Goal: Information Seeking & Learning: Learn about a topic

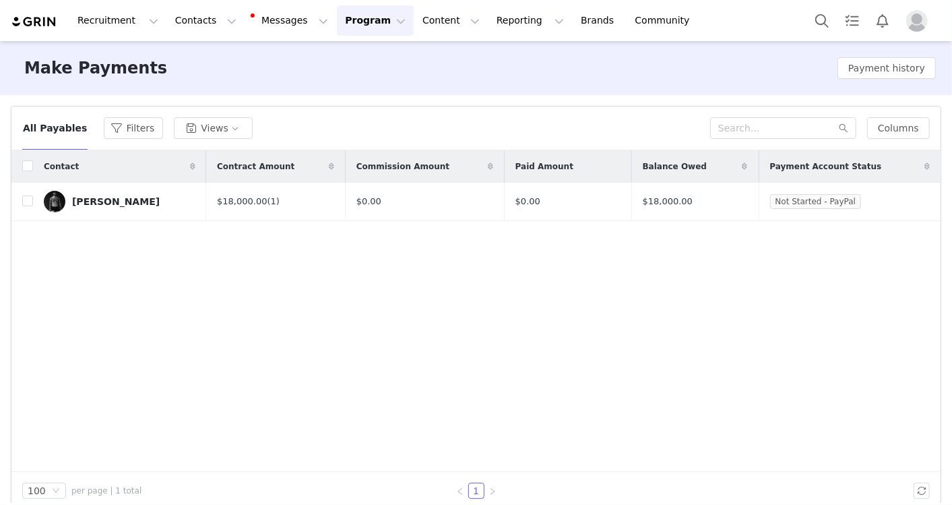
click at [916, 27] on img "Profile" at bounding box center [917, 21] width 22 height 22
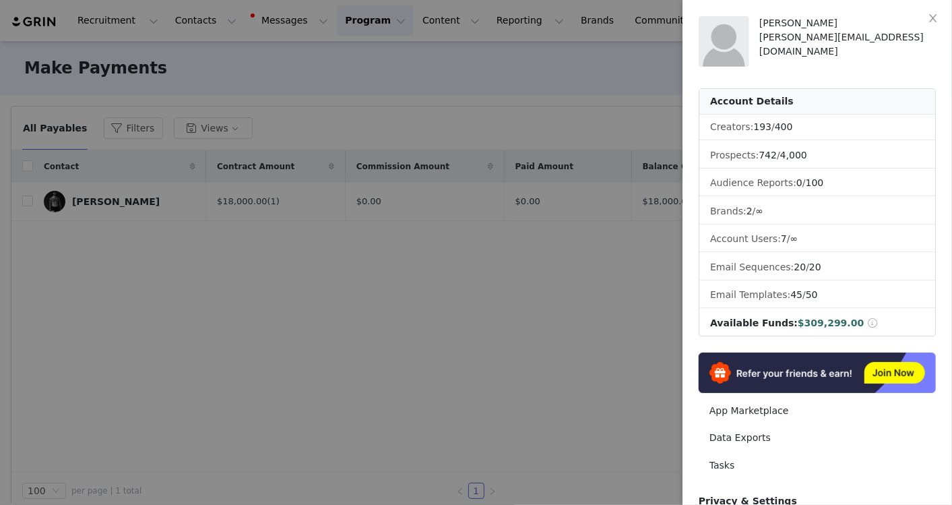
click at [459, 55] on div at bounding box center [476, 252] width 952 height 505
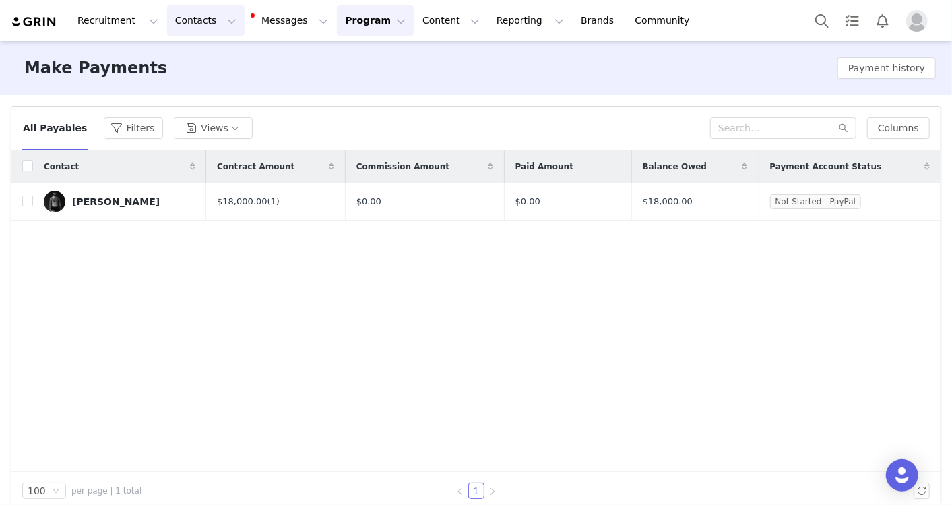
click at [183, 18] on button "Contacts Contacts" at bounding box center [205, 20] width 77 height 30
click at [183, 55] on p "Creators" at bounding box center [184, 60] width 40 height 14
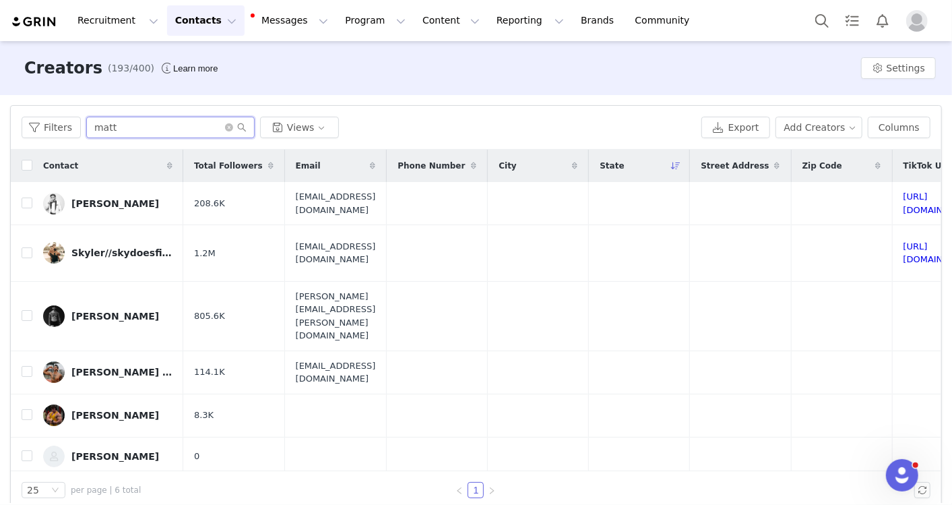
drag, startPoint x: 152, startPoint y: 127, endPoint x: -3, endPoint y: 122, distance: 155.0
click at [0, 122] on html "Recruitment Recruitment Creator Search Curated Lists Landing Pages Web Extensio…" at bounding box center [476, 252] width 952 height 505
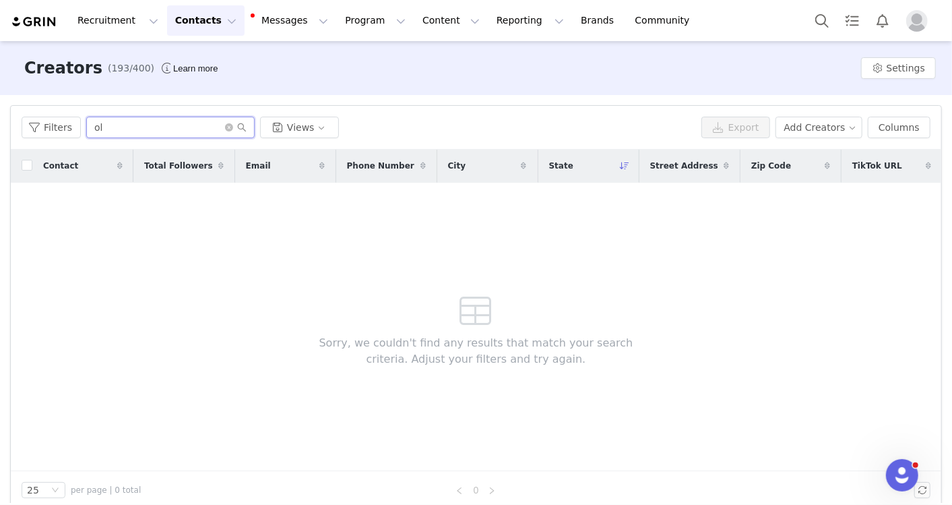
type input "o"
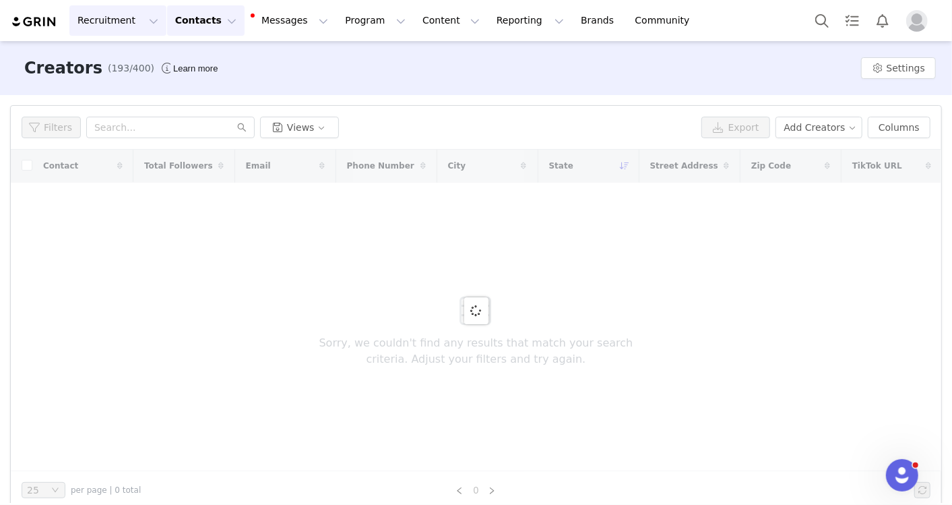
click at [144, 21] on button "Recruitment Recruitment" at bounding box center [117, 20] width 97 height 30
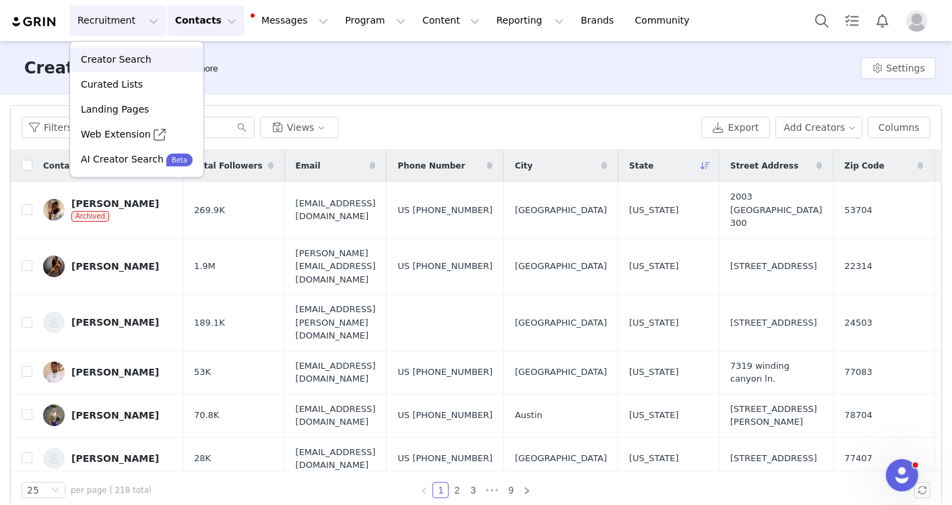
click at [137, 66] on link "Creator Search" at bounding box center [136, 59] width 133 height 25
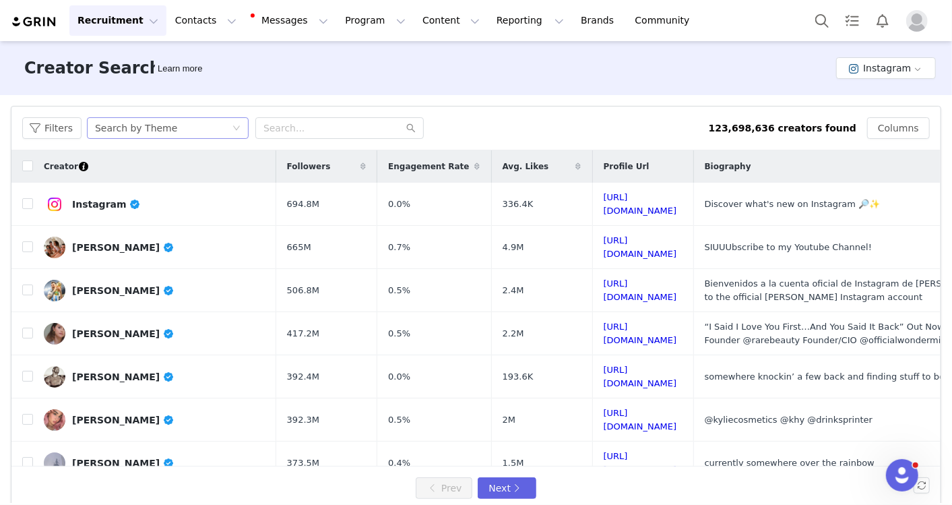
click at [224, 125] on div "Search by Theme" at bounding box center [163, 128] width 137 height 20
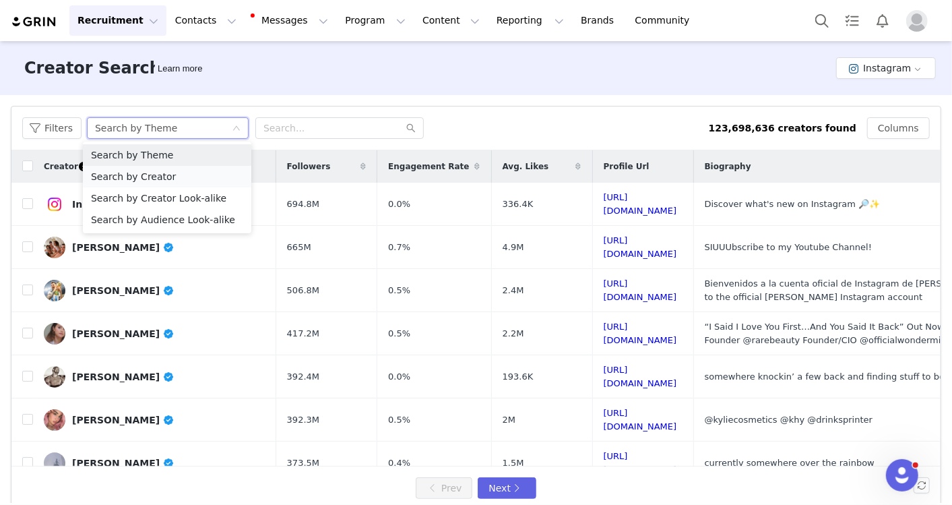
click at [200, 185] on li "Search by Creator" at bounding box center [167, 177] width 168 height 22
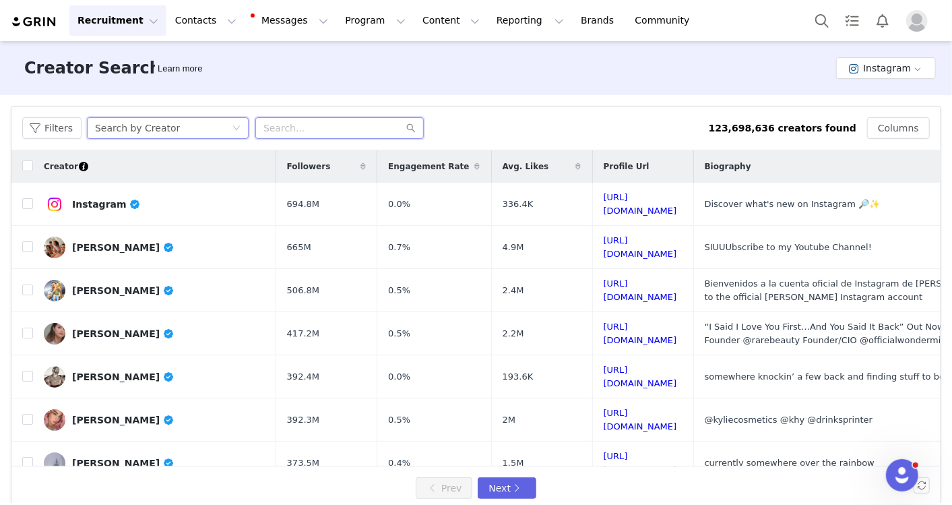
click at [287, 131] on input "text" at bounding box center [339, 128] width 168 height 22
type input "[PERSON_NAME]"
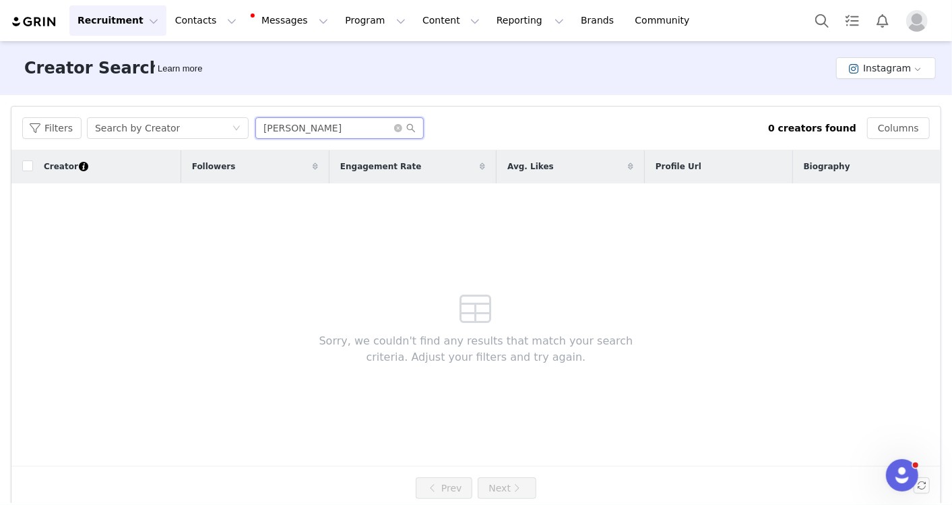
click at [263, 127] on input "[PERSON_NAME]" at bounding box center [339, 128] width 168 height 22
drag, startPoint x: 323, startPoint y: 131, endPoint x: 148, endPoint y: 126, distance: 175.2
click at [148, 126] on div "Filters Search by Creator [PERSON_NAME]" at bounding box center [395, 128] width 746 height 22
paste input "oliviajewelfit"
type input "oliviajewelfit"
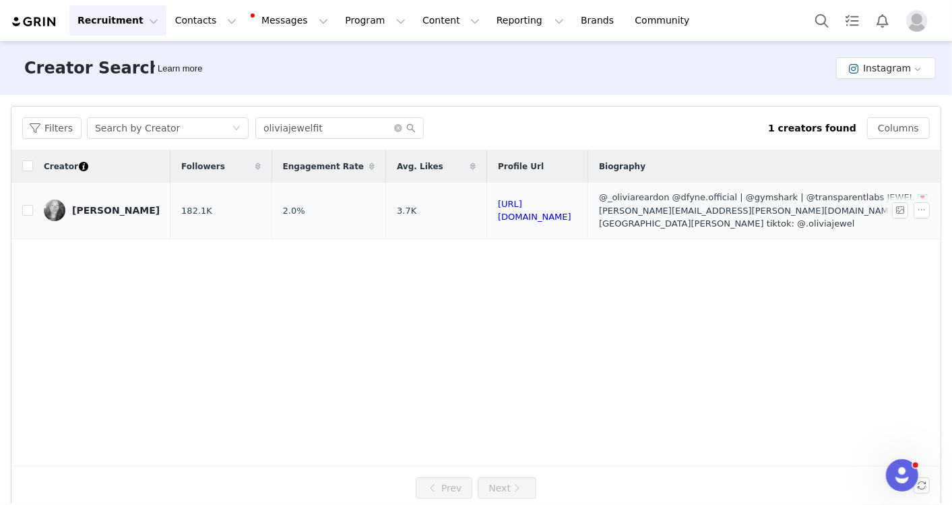
click at [98, 213] on link "[PERSON_NAME]" at bounding box center [102, 210] width 116 height 22
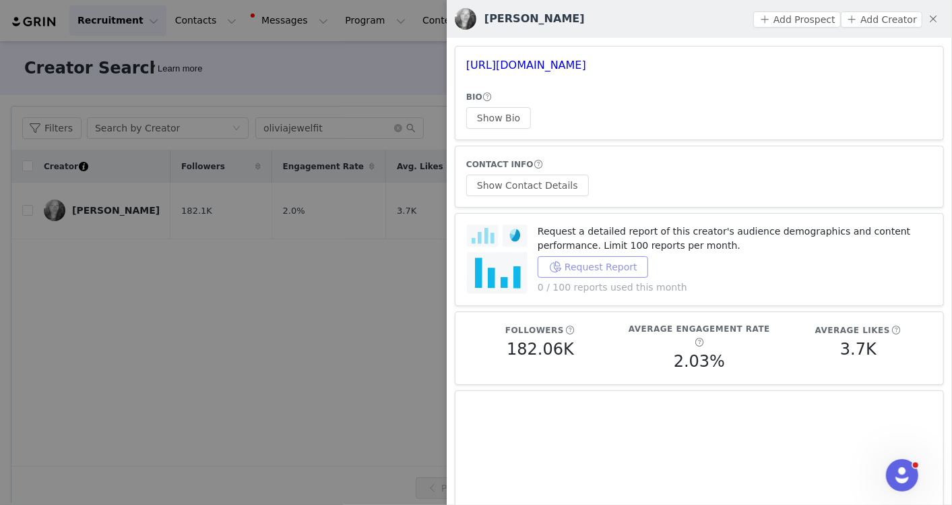
click at [585, 267] on button "Request Report" at bounding box center [593, 267] width 110 height 22
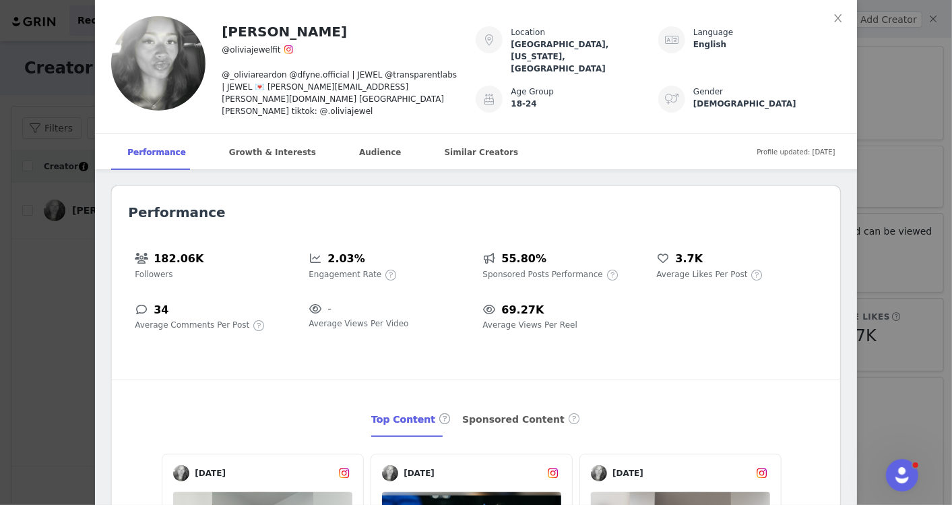
click at [61, 181] on div "[PERSON_NAME] @oliviajewelfit @_oliviareardon @dfyne.official | JEWEL @transpar…" at bounding box center [476, 252] width 952 height 505
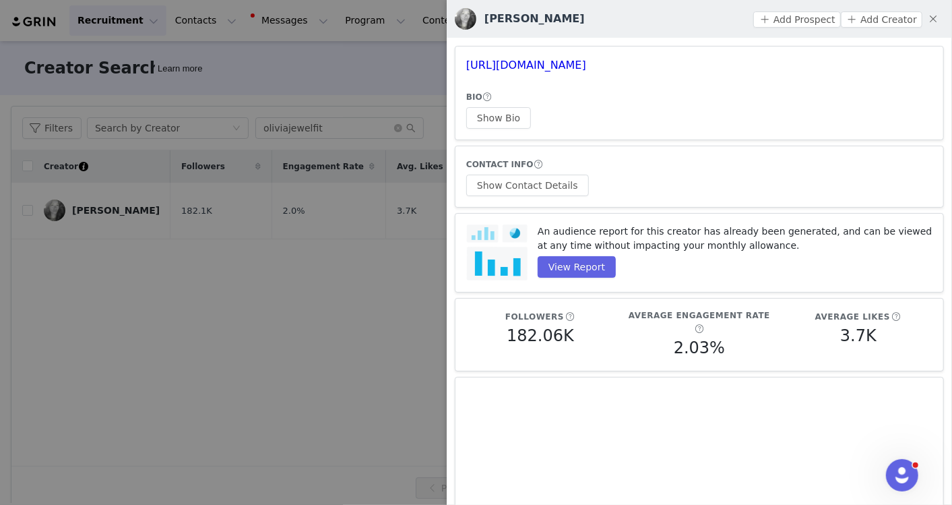
click at [314, 205] on div at bounding box center [476, 252] width 952 height 505
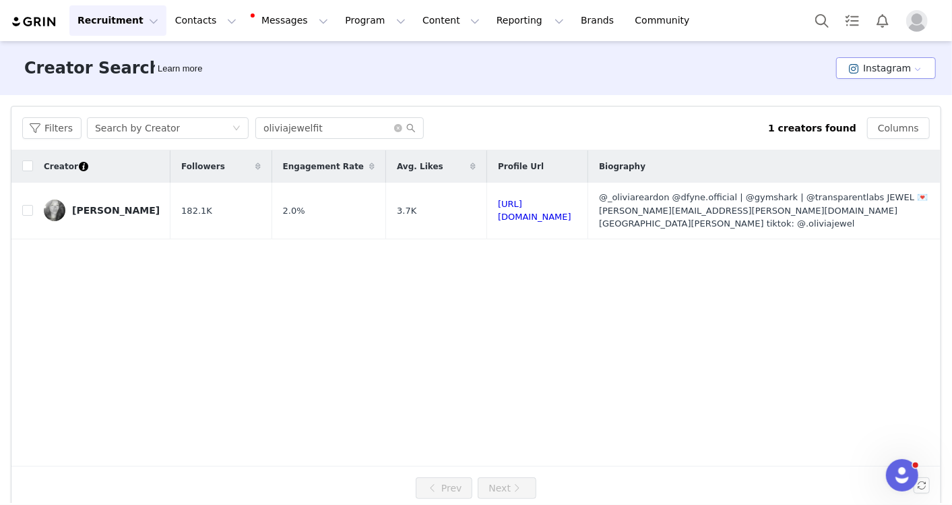
click at [897, 71] on button "Instagram" at bounding box center [886, 68] width 100 height 22
click at [843, 115] on span at bounding box center [846, 117] width 13 height 15
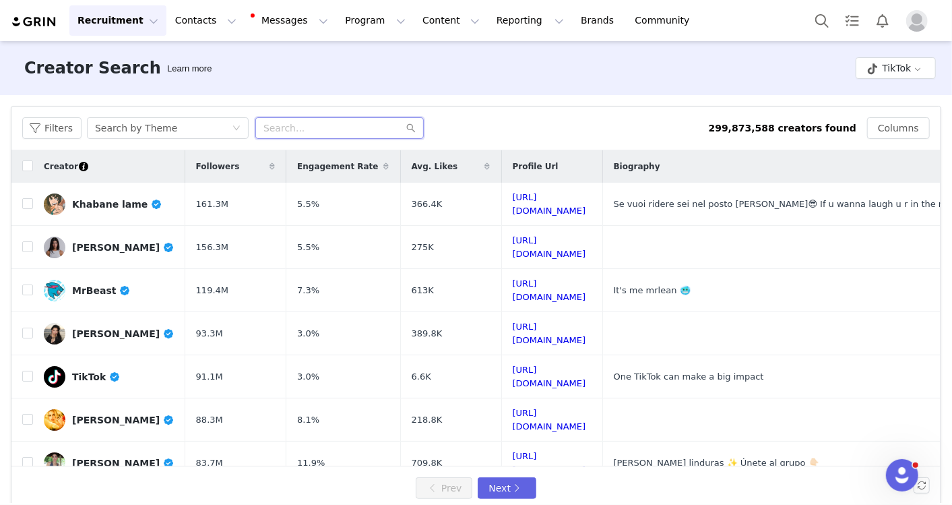
click at [331, 131] on input "text" at bounding box center [339, 128] width 168 height 22
paste input "oliviajewel"
type input ".oliviajewel"
click at [185, 130] on div "Search by Theme" at bounding box center [163, 128] width 137 height 20
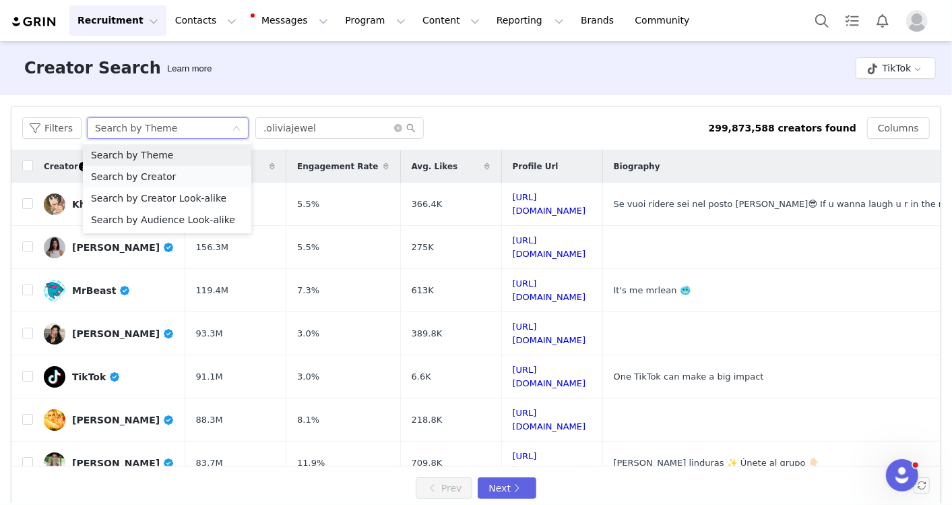
click at [176, 181] on li "Search by Creator" at bounding box center [167, 177] width 168 height 22
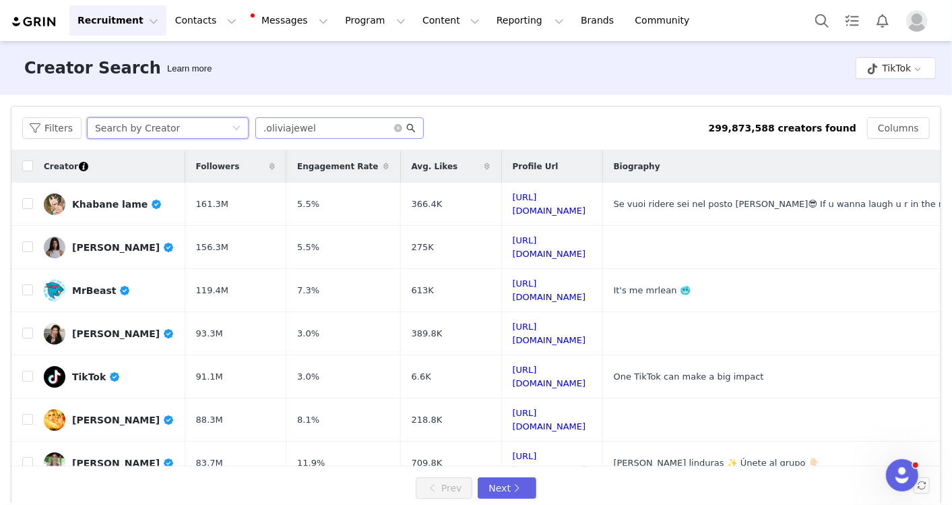
click at [409, 125] on icon "icon: search" at bounding box center [410, 127] width 9 height 9
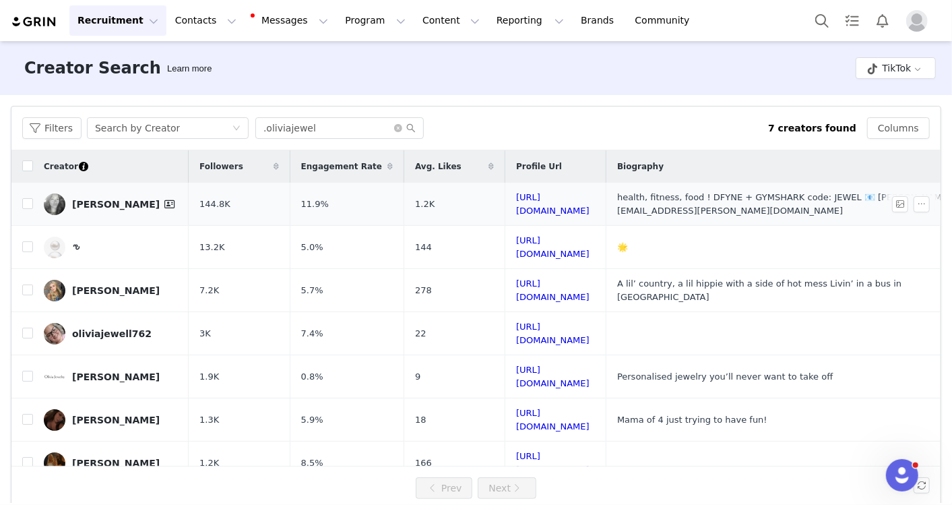
click at [111, 199] on div "[PERSON_NAME]" at bounding box center [125, 204] width 106 height 16
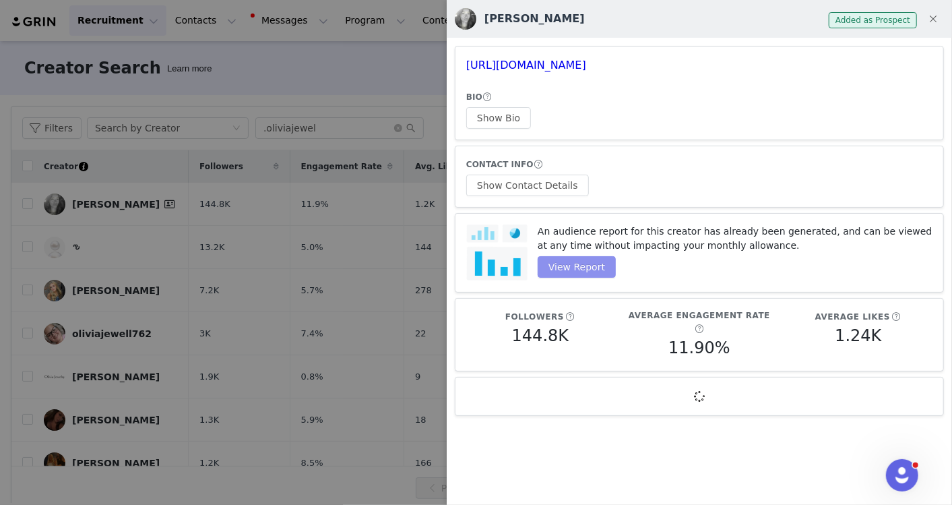
click at [546, 273] on button "View Report" at bounding box center [577, 267] width 78 height 22
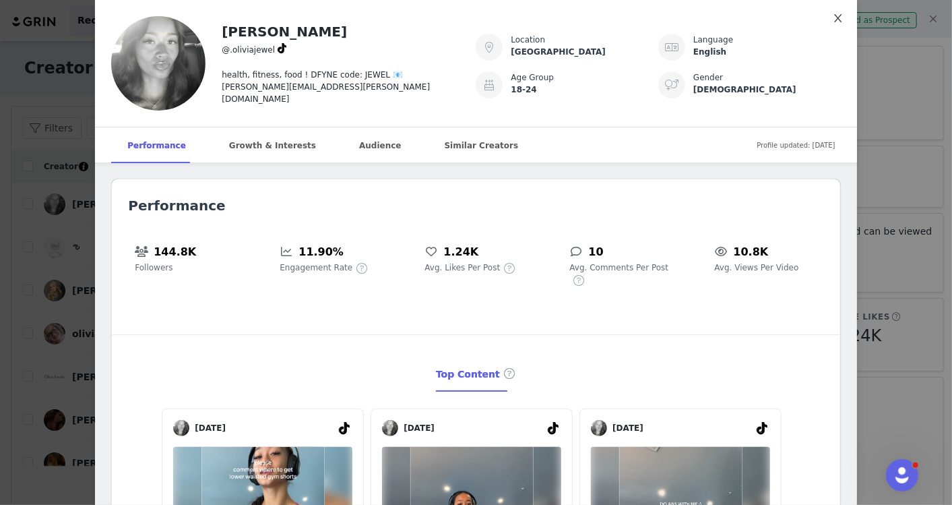
click at [834, 19] on icon "icon: close" at bounding box center [837, 18] width 7 height 8
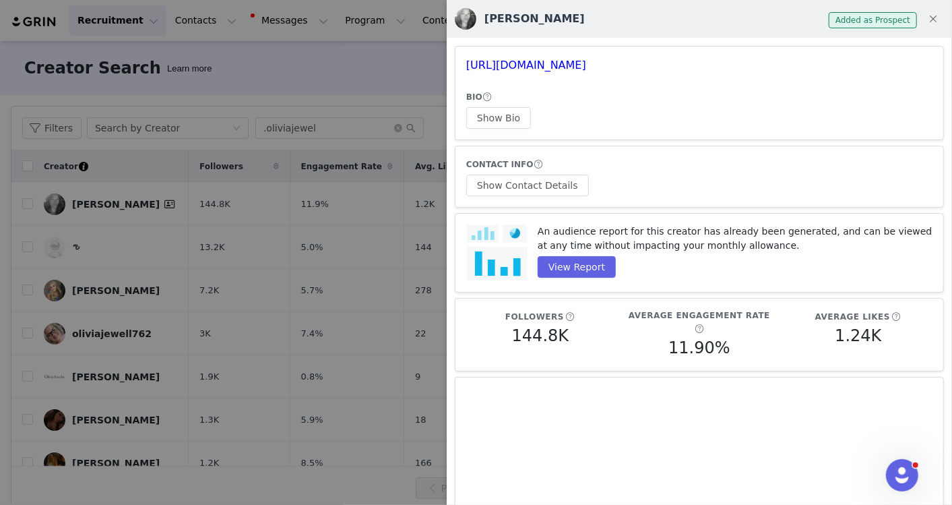
click at [357, 225] on div at bounding box center [476, 252] width 952 height 505
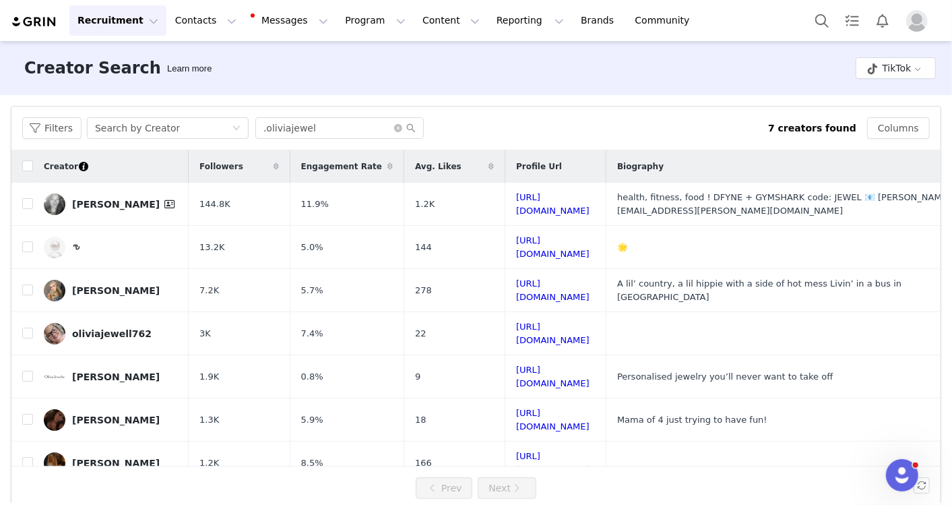
click at [604, 109] on div "Filters Search by Creator .oliviajewel 7 creators found Columns" at bounding box center [475, 128] width 929 height 44
click at [109, 207] on div "[PERSON_NAME]" at bounding box center [125, 204] width 106 height 16
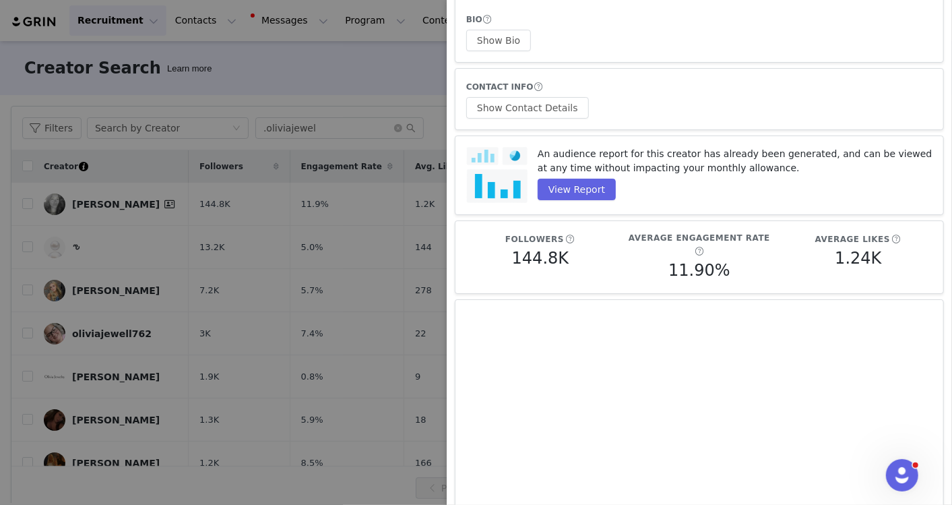
scroll to position [73, 0]
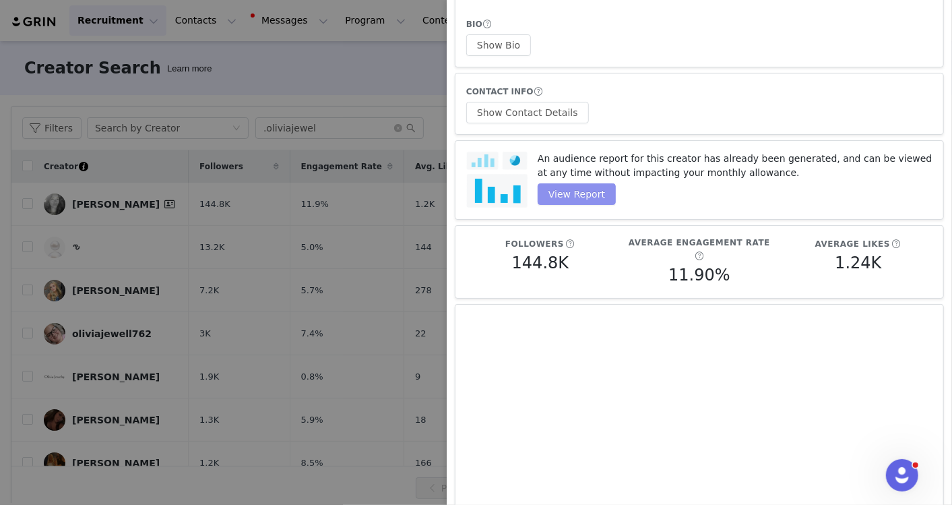
click at [575, 197] on button "View Report" at bounding box center [577, 194] width 78 height 22
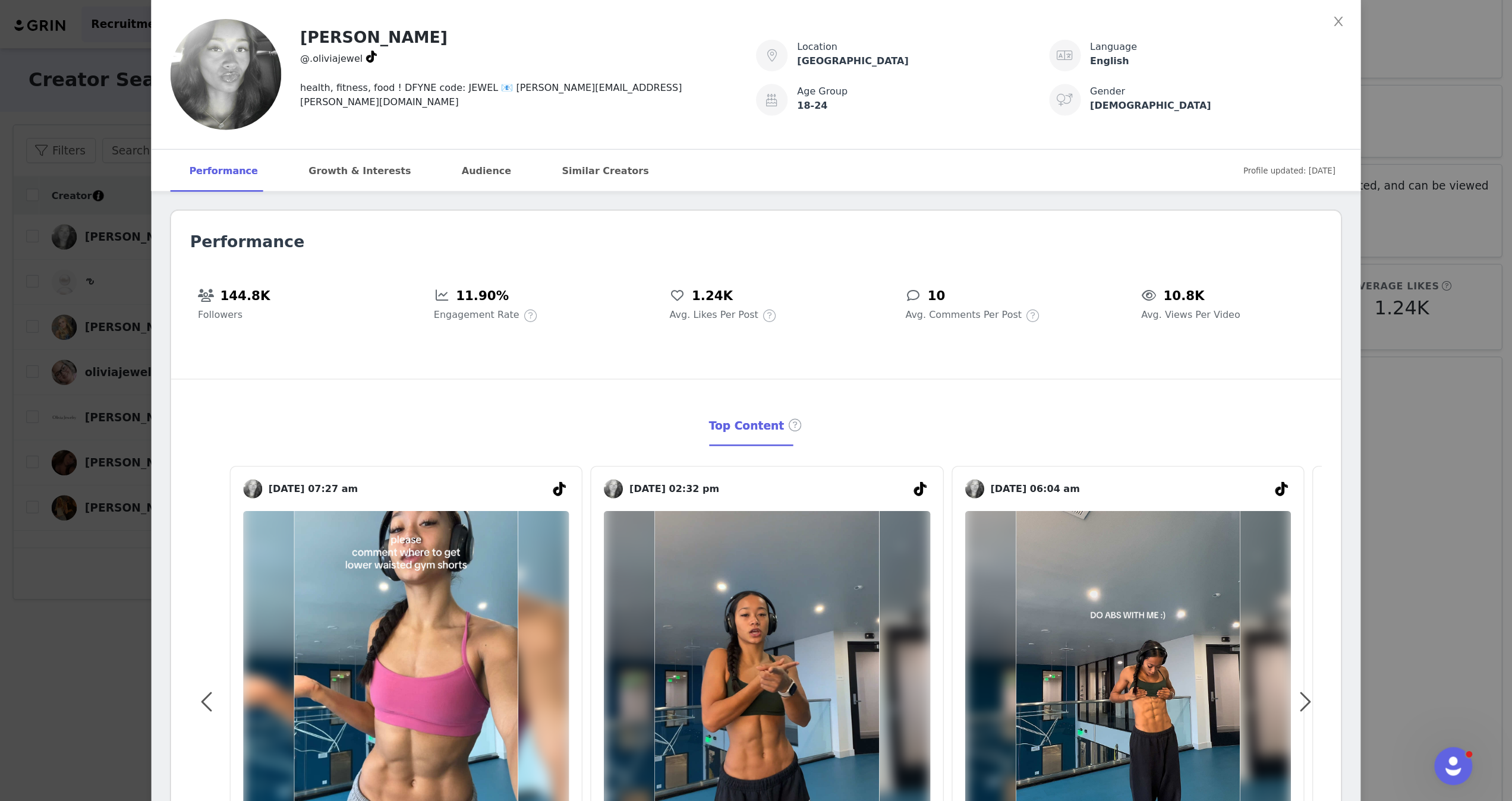
scroll to position [64, 0]
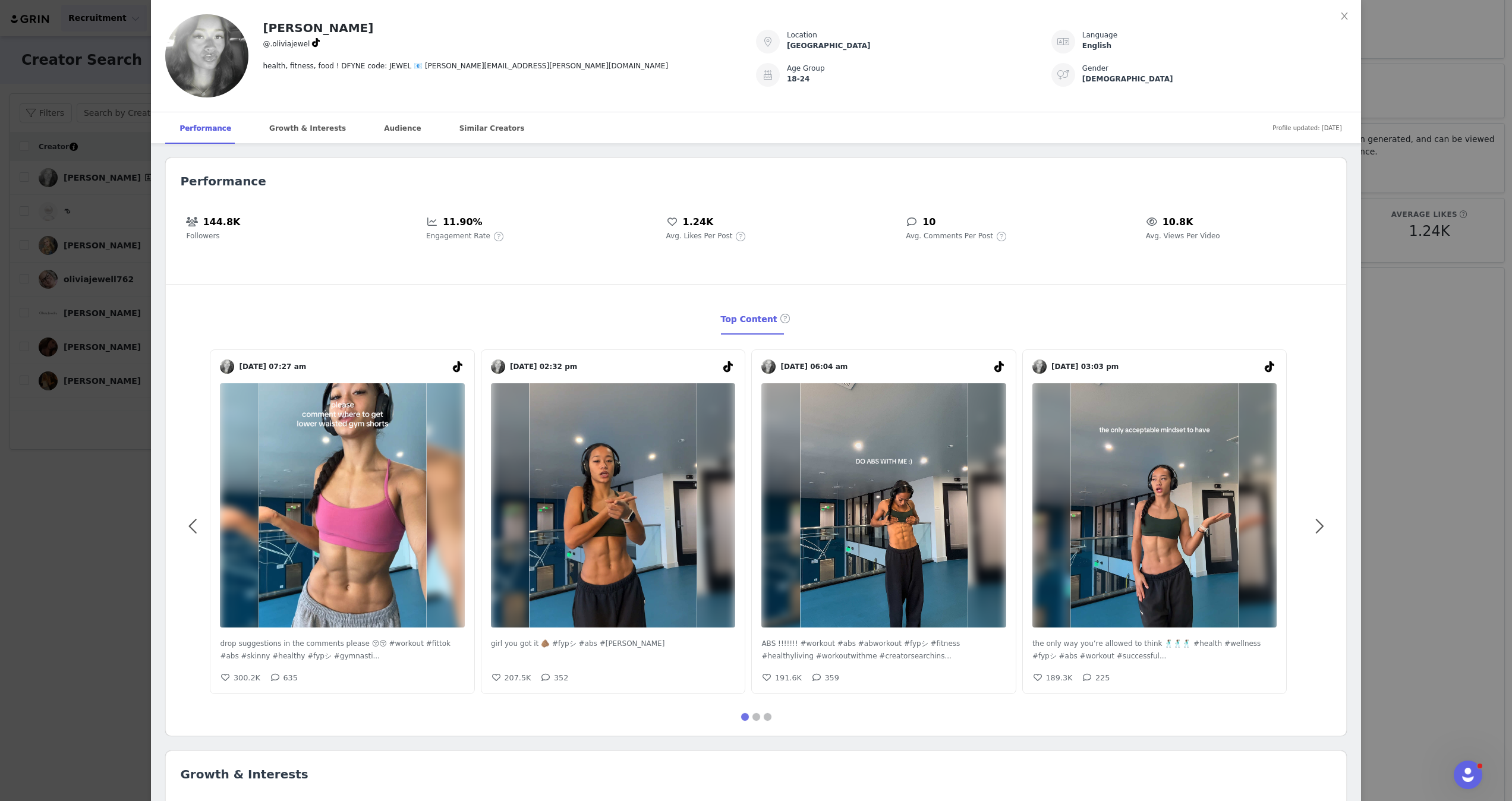
drag, startPoint x: 809, startPoint y: 3, endPoint x: 836, endPoint y: 321, distance: 319.1
click at [836, 321] on div "Top Content" at bounding box center [755, 319] width 1151 height 31
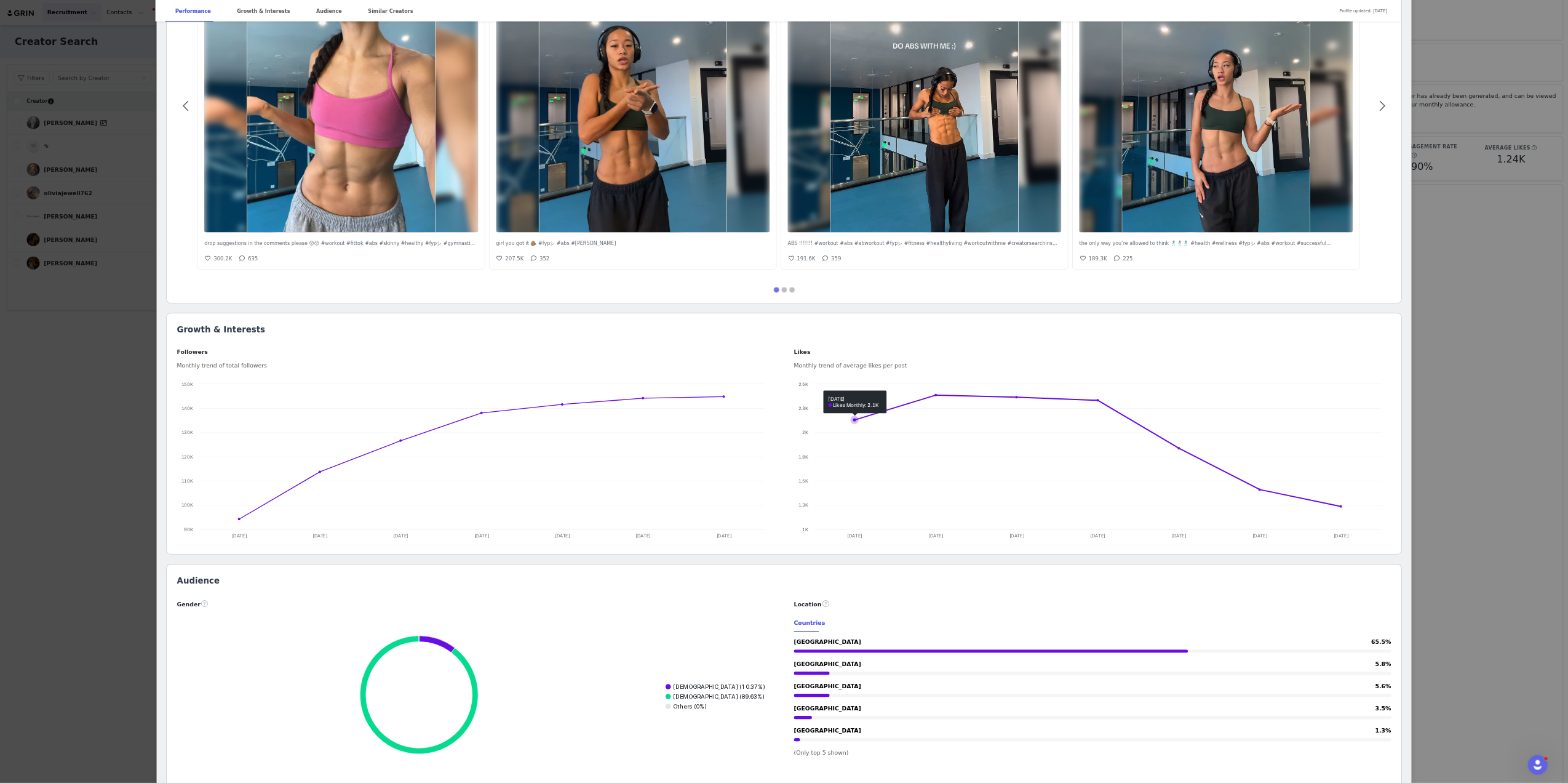
scroll to position [0, 0]
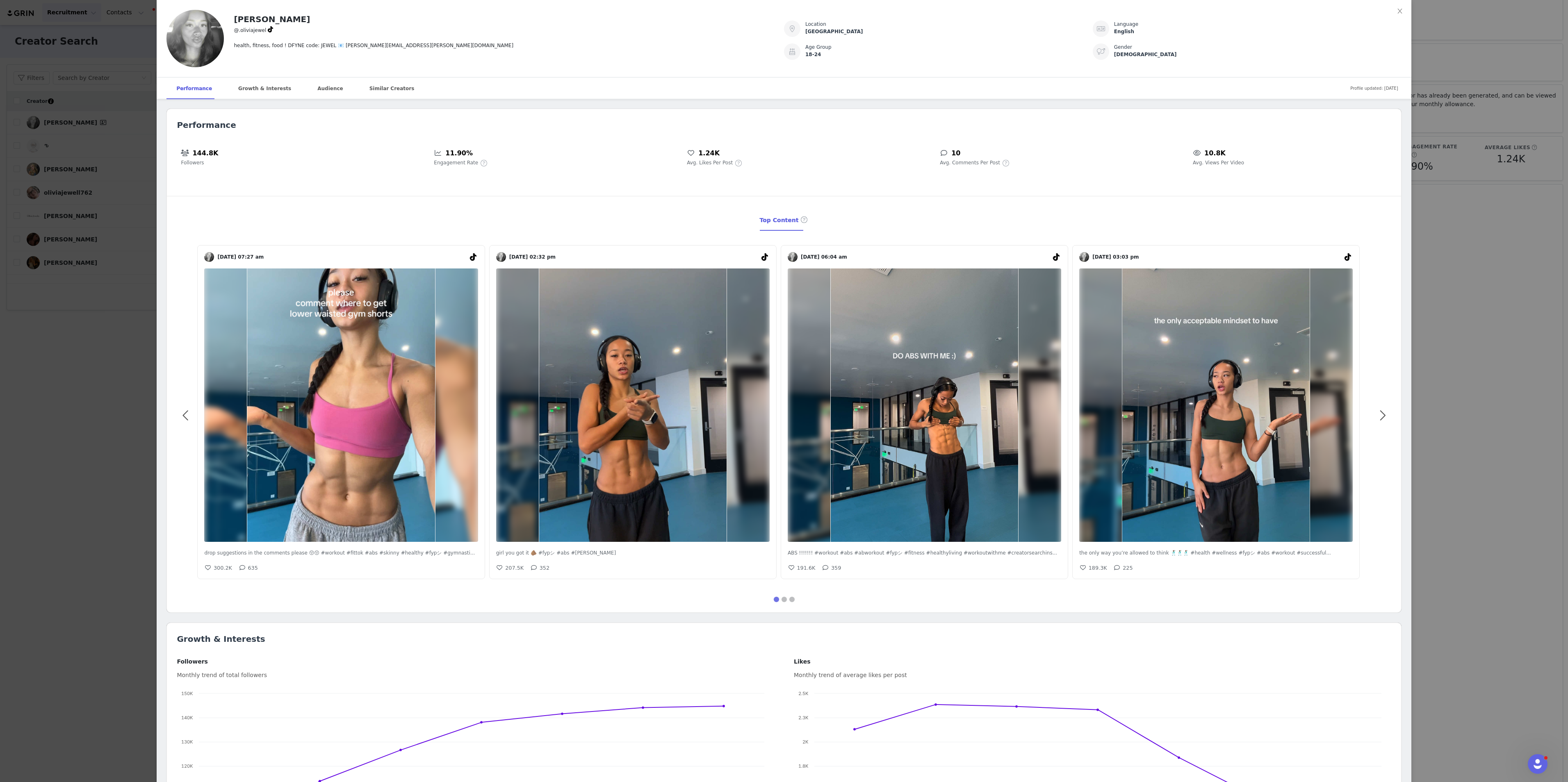
click at [579, 174] on div "LIV JEWEL @.oliviajewel health, fitness, food ! DFYNE code: JEWEL 📧 [PERSON_NAM…" at bounding box center [784, 391] width 1568 height 782
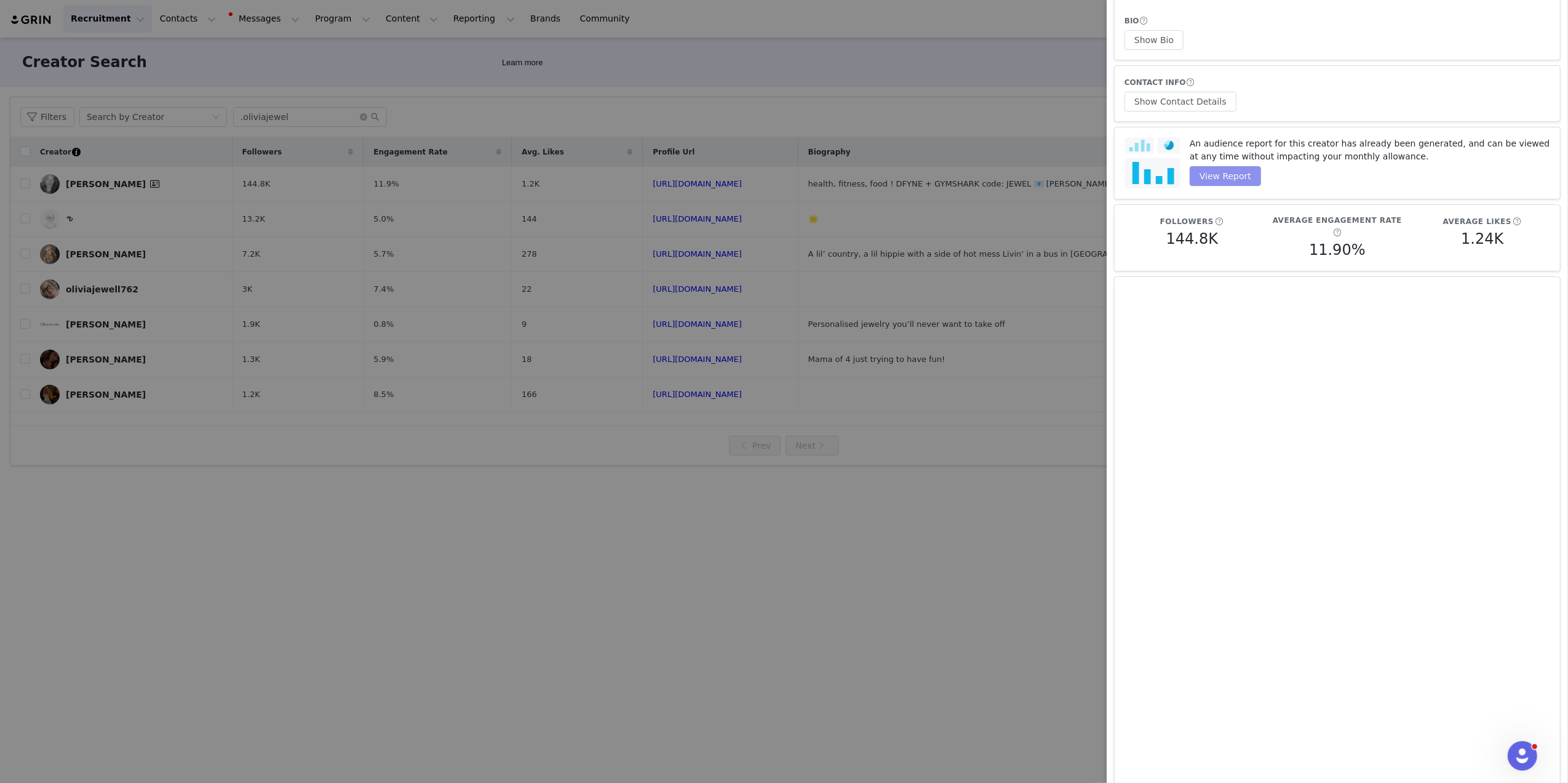
scroll to position [67, 0]
drag, startPoint x: 2308, startPoint y: 1, endPoint x: 1156, endPoint y: 167, distance: 1163.9
click at [868, 167] on img at bounding box center [1152, 164] width 56 height 52
click at [663, 138] on div at bounding box center [784, 391] width 1568 height 783
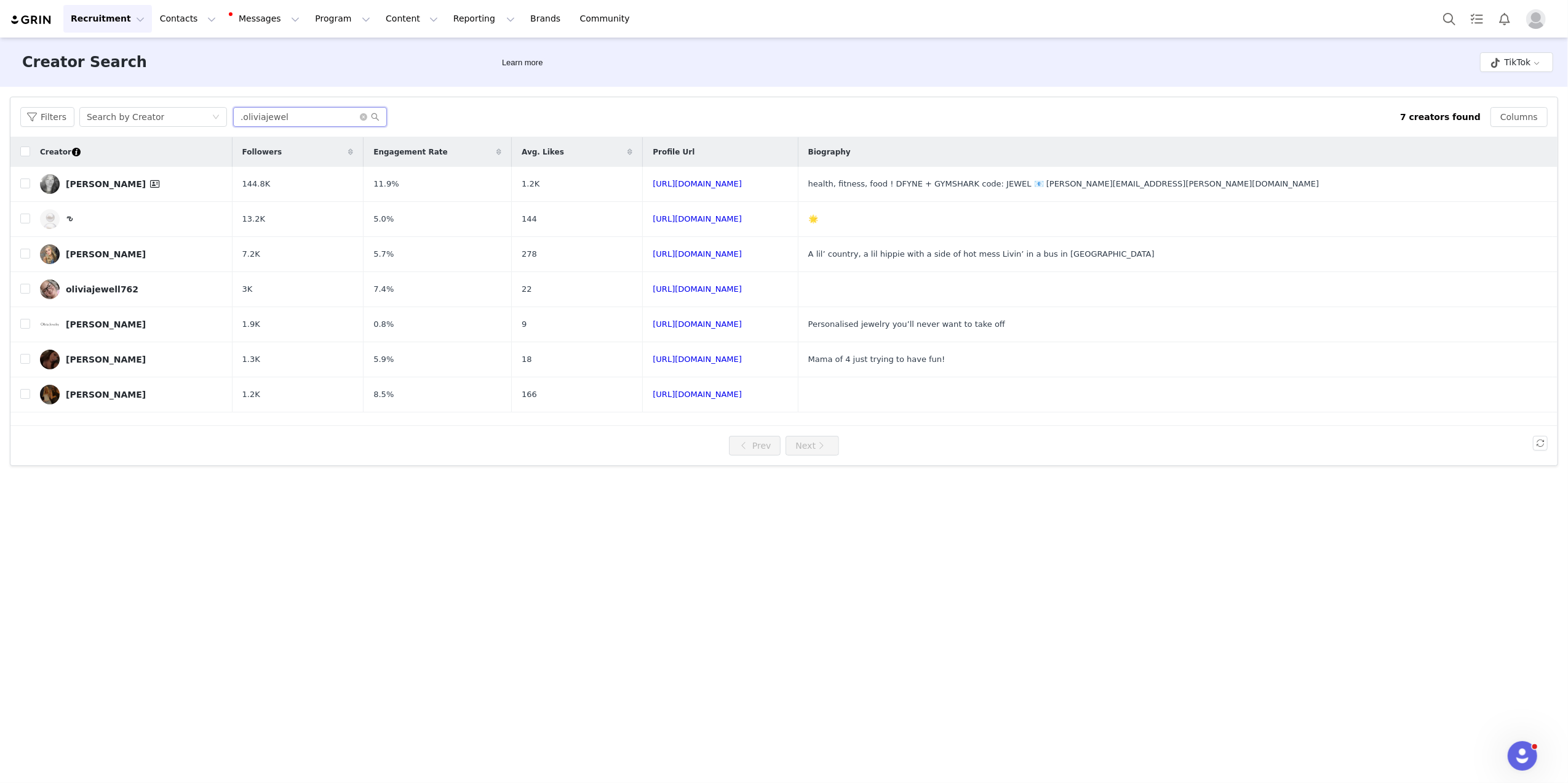
drag, startPoint x: 342, startPoint y: 117, endPoint x: 106, endPoint y: 146, distance: 237.8
click at [106, 146] on div "Filters Search by Creator .oliviajewel 7 creators found Columns Creator Followe…" at bounding box center [784, 280] width 1547 height 368
type input "shotta_john"
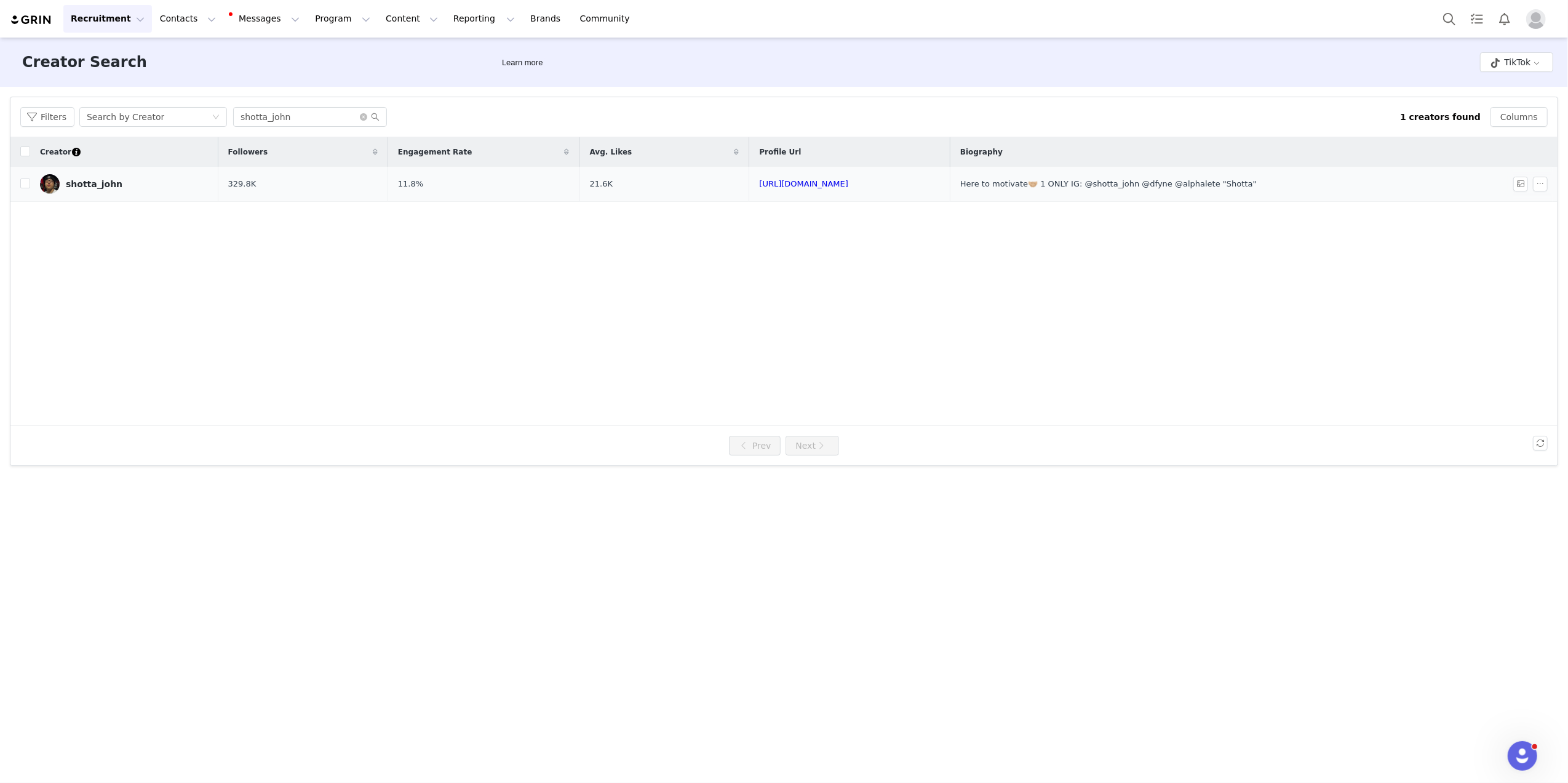
click at [121, 180] on link "shotta_john" at bounding box center [124, 185] width 169 height 20
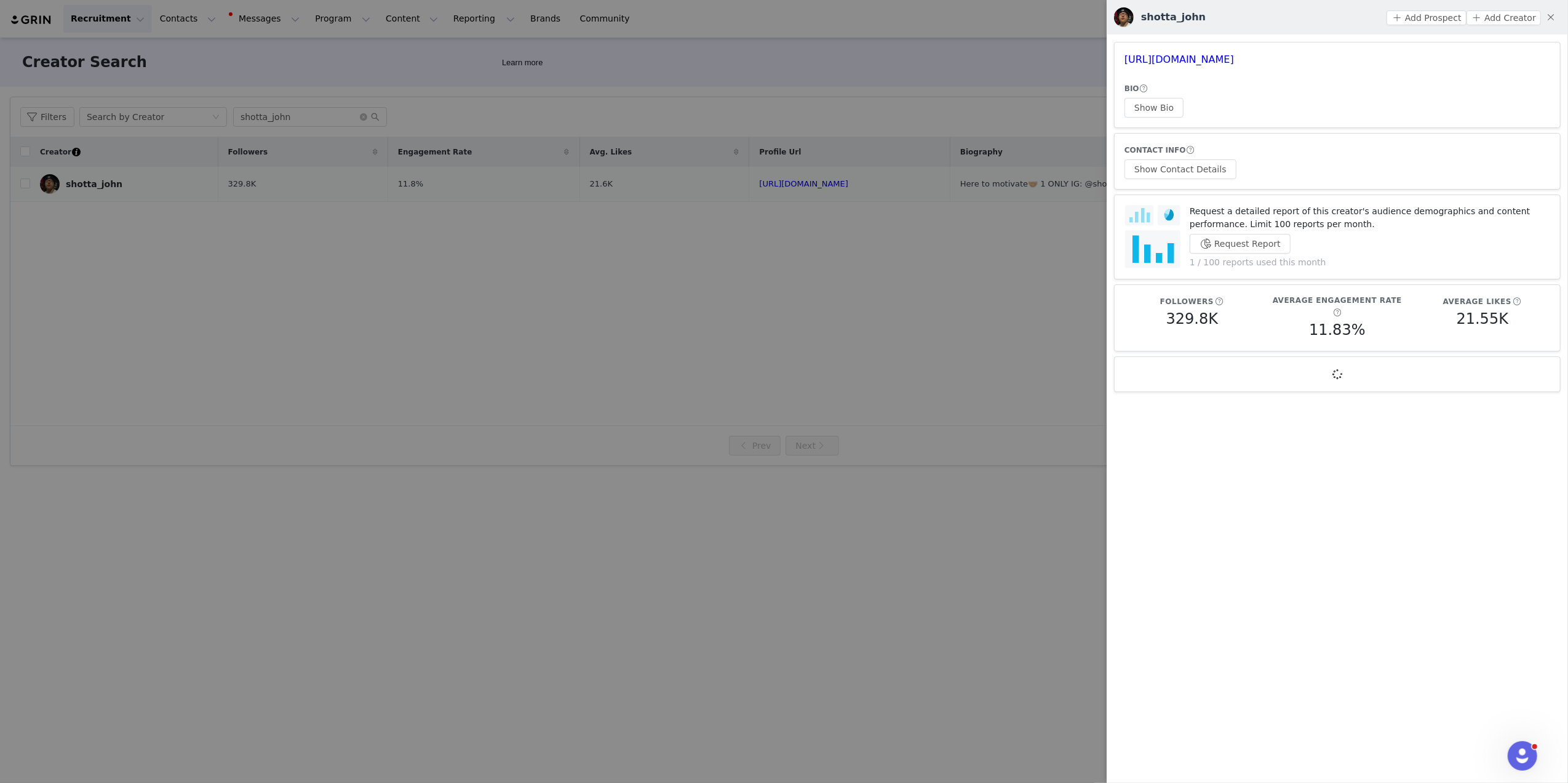
scroll to position [0, 0]
click at [868, 244] on button "Request Report" at bounding box center [1240, 244] width 100 height 20
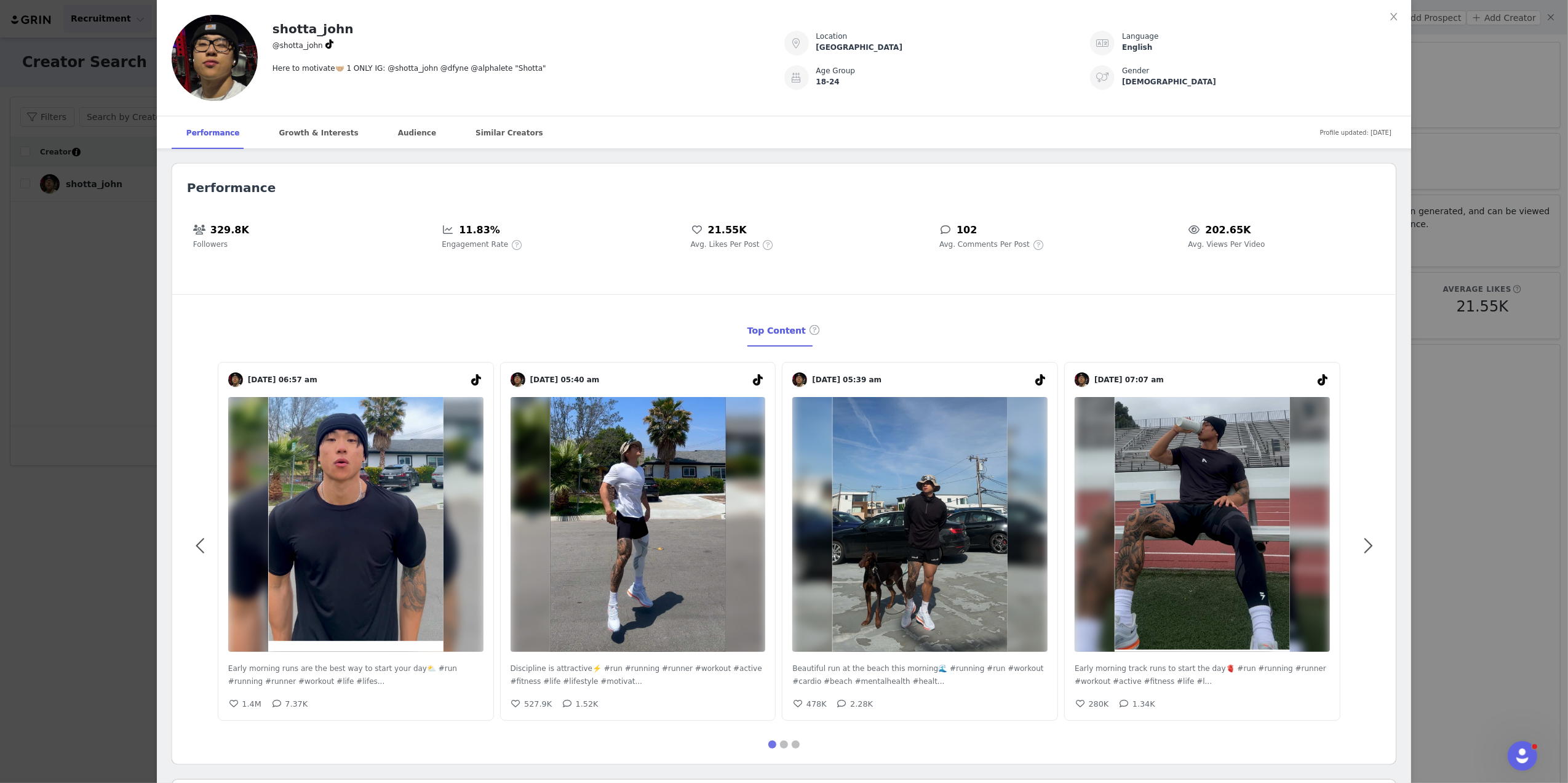
click at [72, 261] on div "shotta_john @shotta_john Here to motivate🤝🏼 1 ONLY IG: @shotta_john @dfyne @alp…" at bounding box center [784, 391] width 1568 height 783
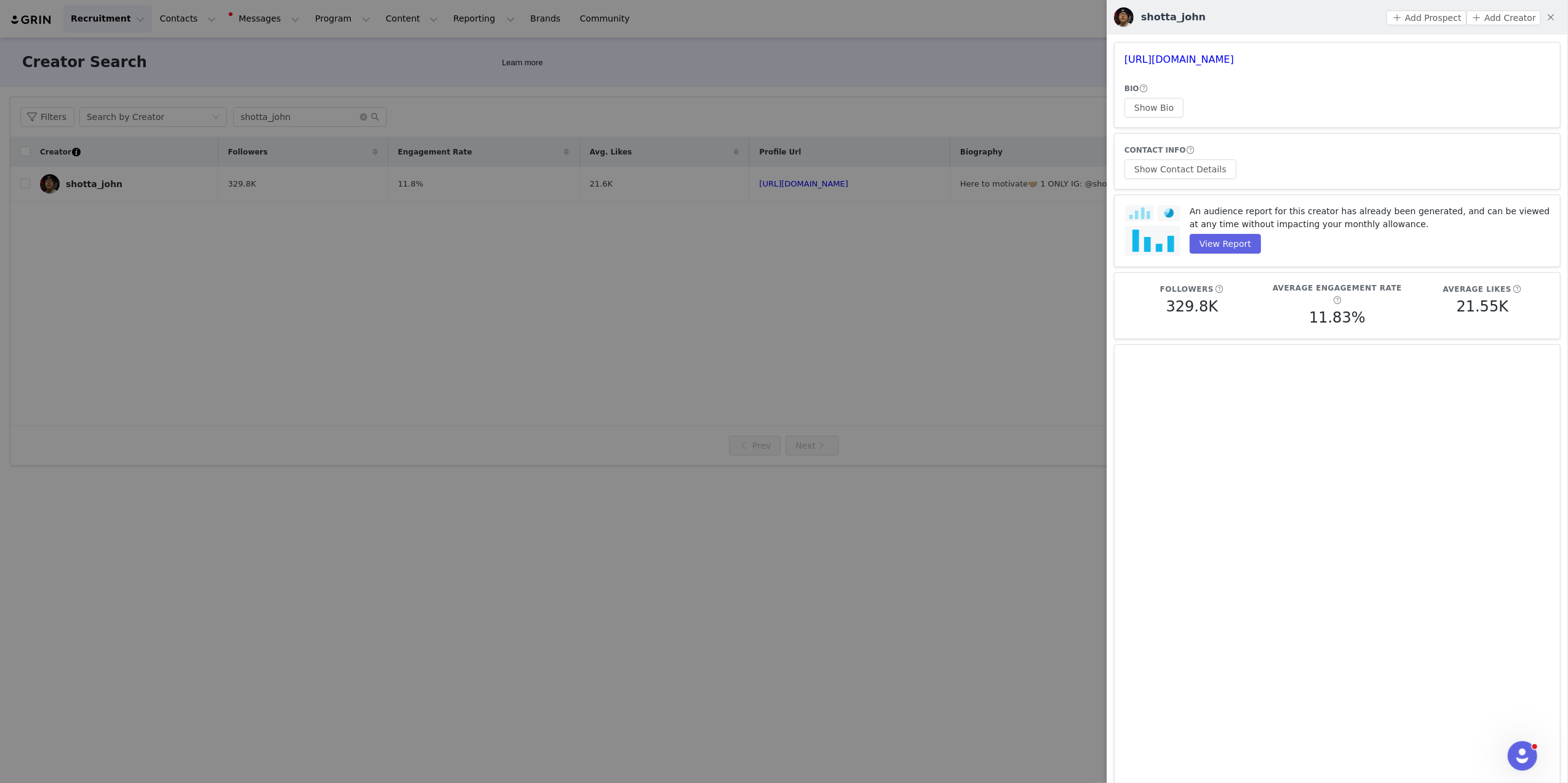
click at [316, 104] on div at bounding box center [784, 391] width 1568 height 783
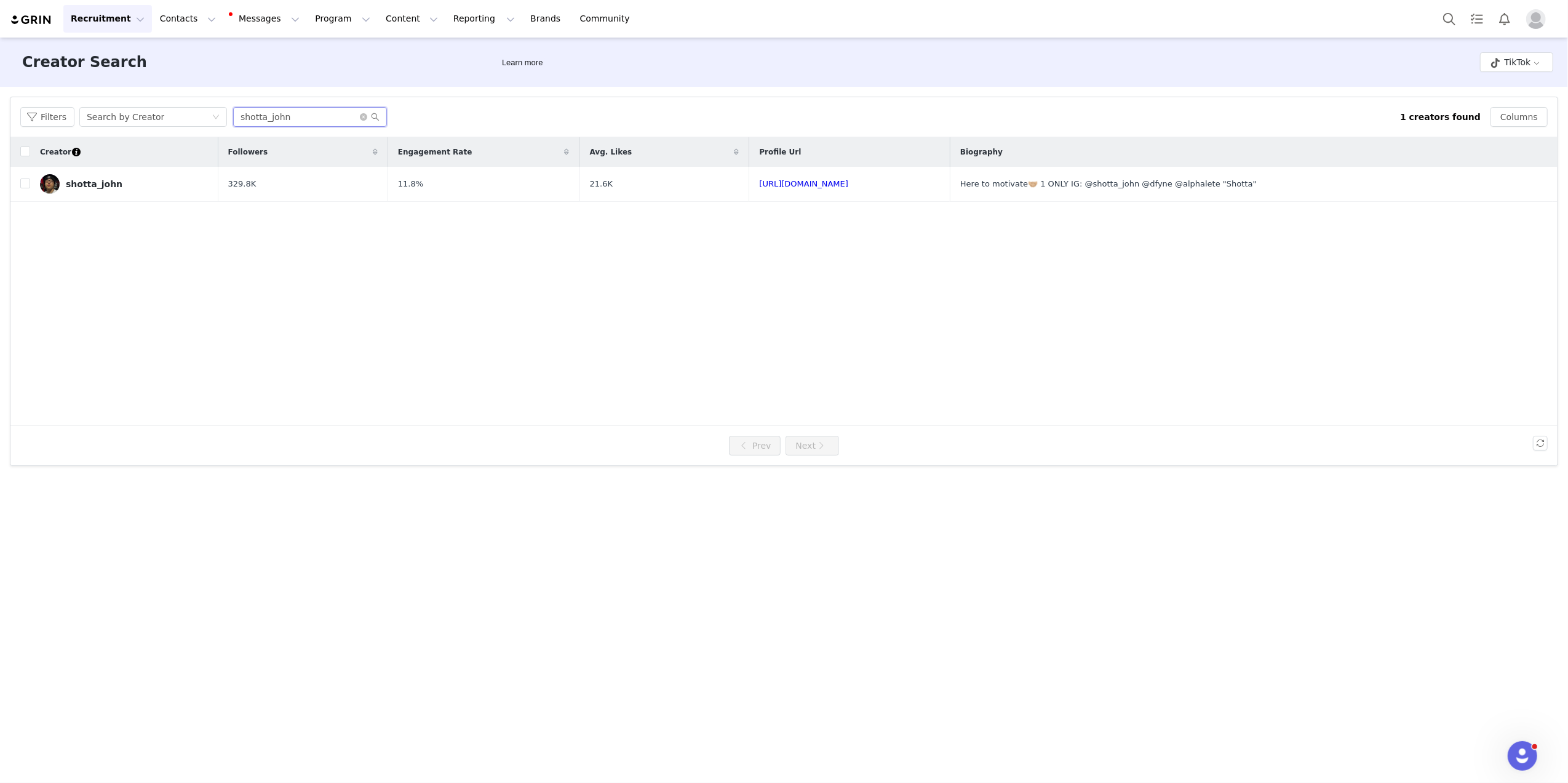
drag, startPoint x: 309, startPoint y: 116, endPoint x: 138, endPoint y: 135, distance: 172.1
click at [138, 135] on div "Filters Search by Creator shotta_john 1 creators found Columns" at bounding box center [784, 117] width 1547 height 40
click at [868, 63] on button "TikTok" at bounding box center [1517, 62] width 73 height 20
click at [868, 86] on li "Instagram" at bounding box center [1518, 87] width 71 height 20
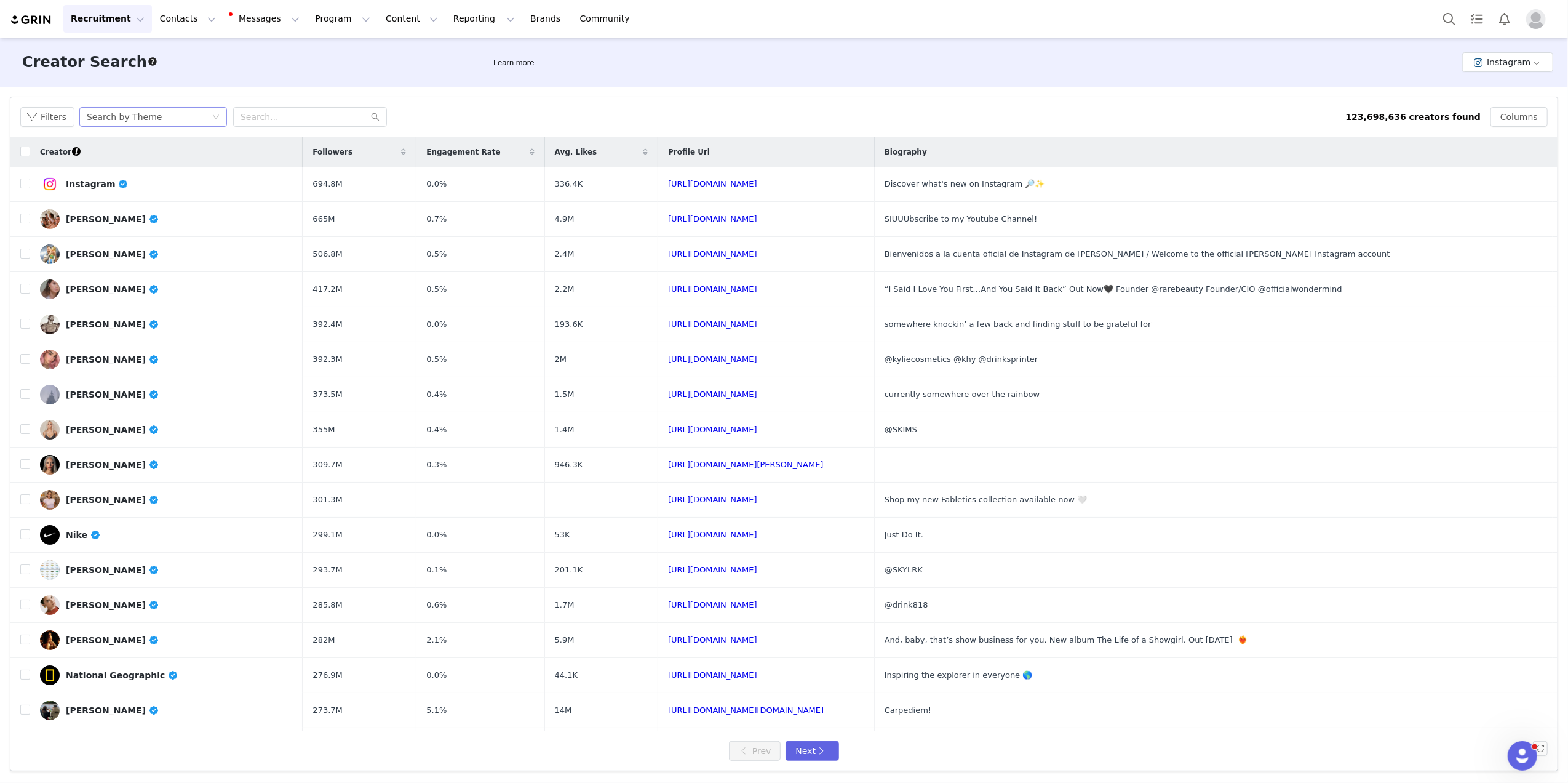
click at [219, 120] on div "Search by Theme" at bounding box center [153, 117] width 148 height 20
click at [142, 165] on li "Search by Creator" at bounding box center [153, 162] width 153 height 20
click at [258, 113] on input "text" at bounding box center [310, 117] width 153 height 20
paste input "shotta_john"
type input "shotta_john"
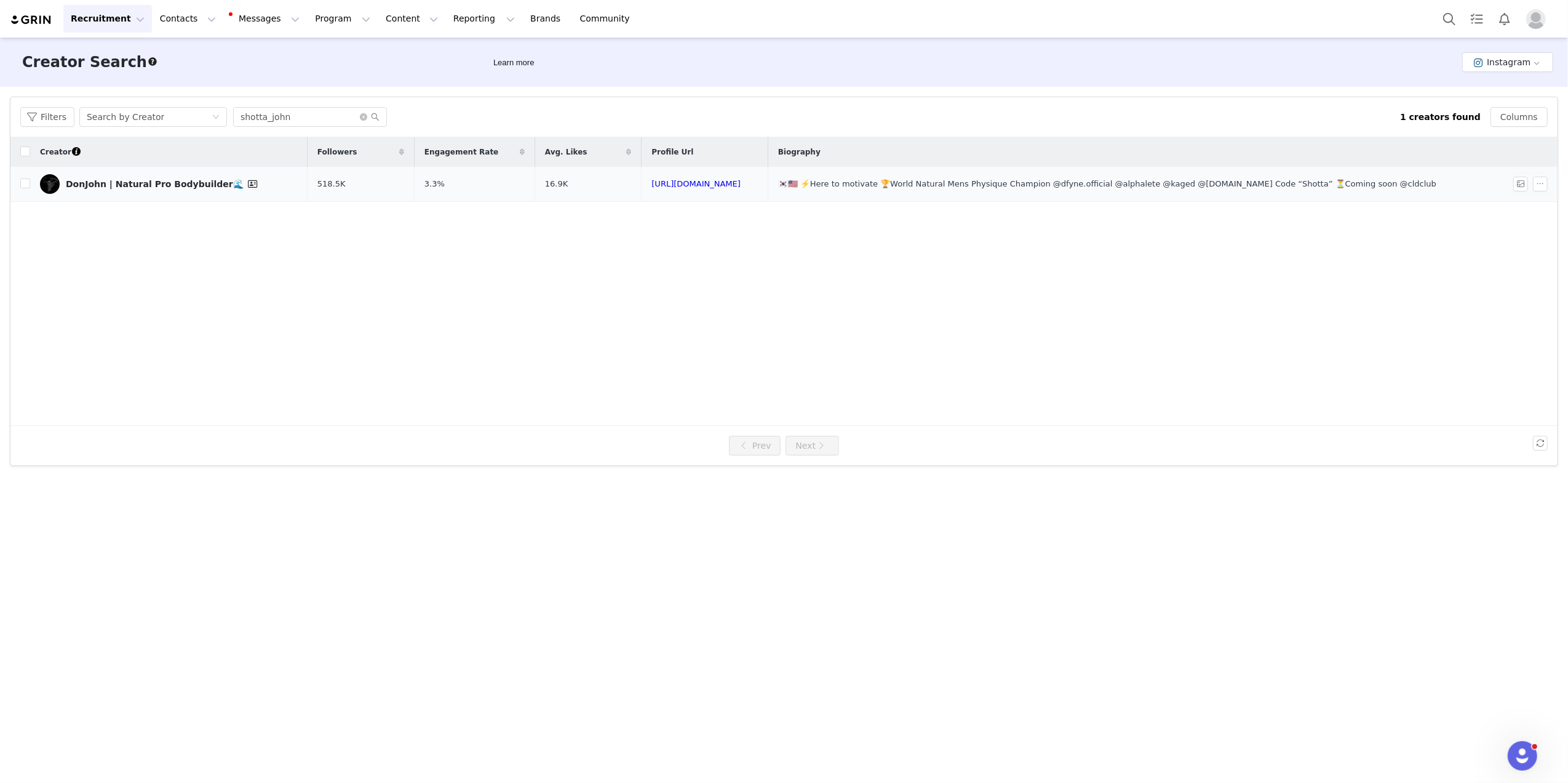
click at [167, 180] on div "DonJohn | Natural Pro Bodybuilder🌊" at bounding box center [163, 184] width 195 height 15
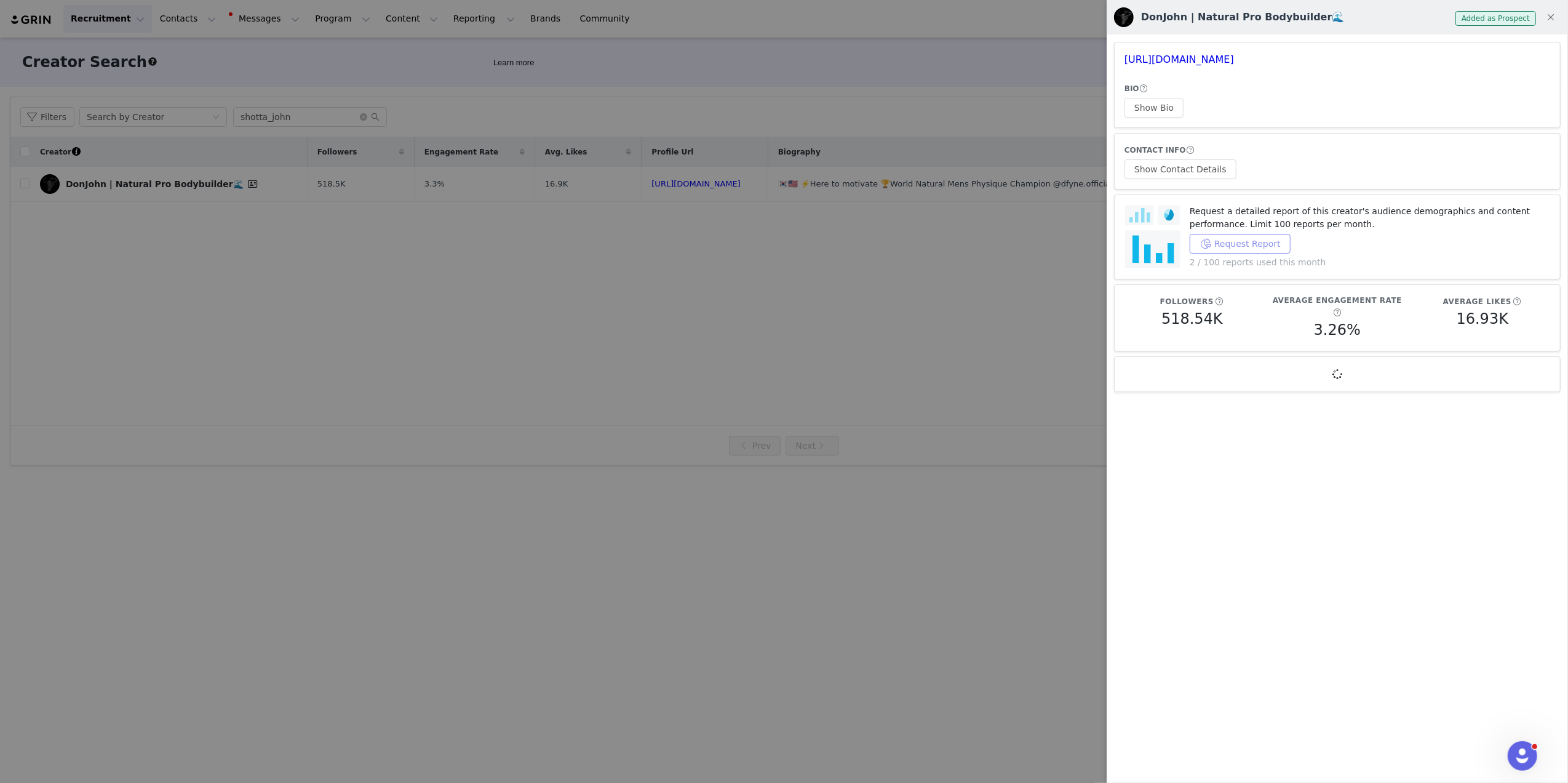
click at [868, 248] on button "Request Report" at bounding box center [1240, 244] width 100 height 20
click at [868, 59] on link "[URL][DOMAIN_NAME]" at bounding box center [1179, 59] width 110 height 12
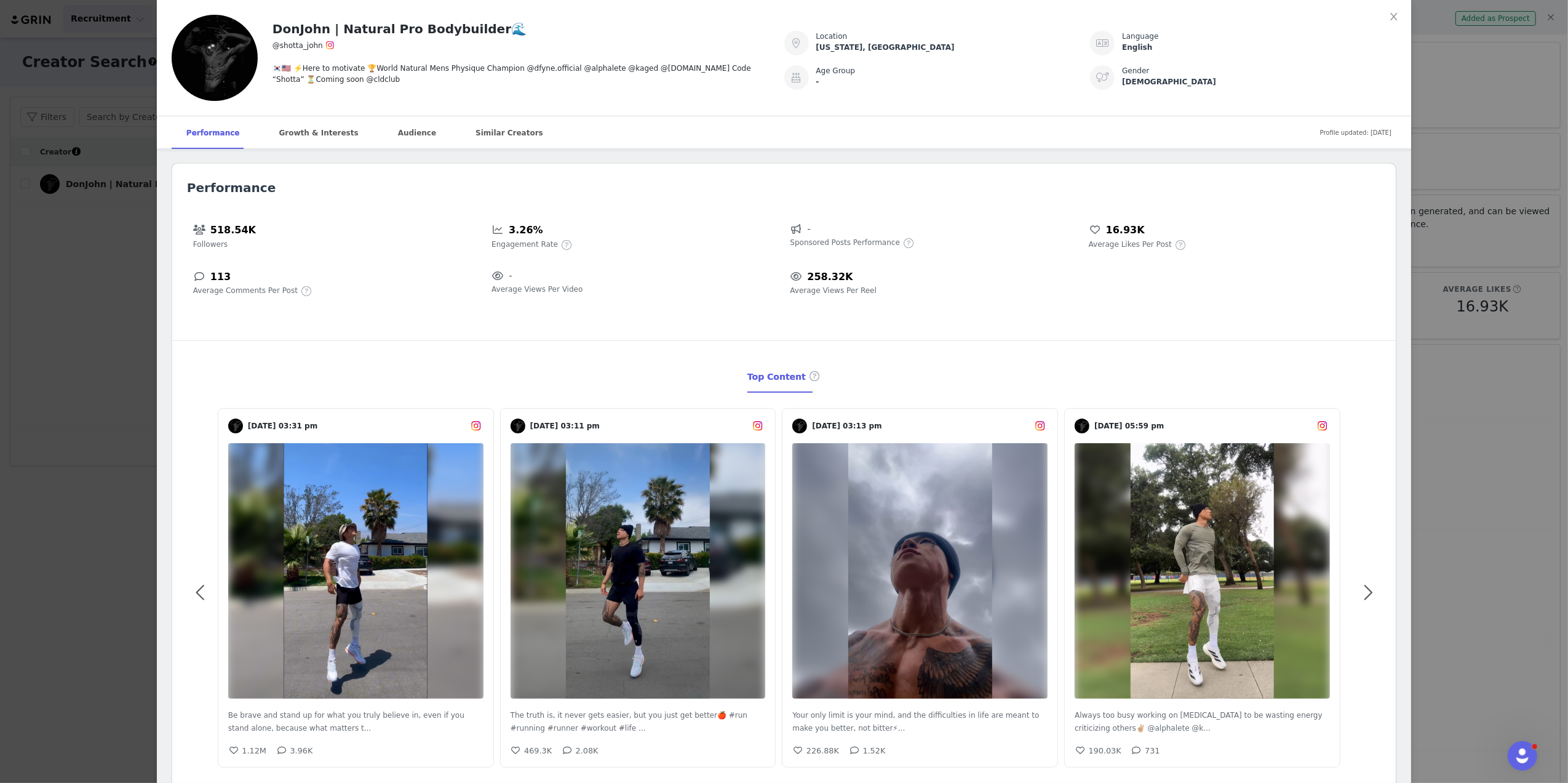
click at [72, 325] on div "DonJohn | Natural Pro Bodybuilder🌊 @shotta_john 🇰🇷🇺🇸 ⚡️Here to motivate 🏆World …" at bounding box center [784, 391] width 1568 height 783
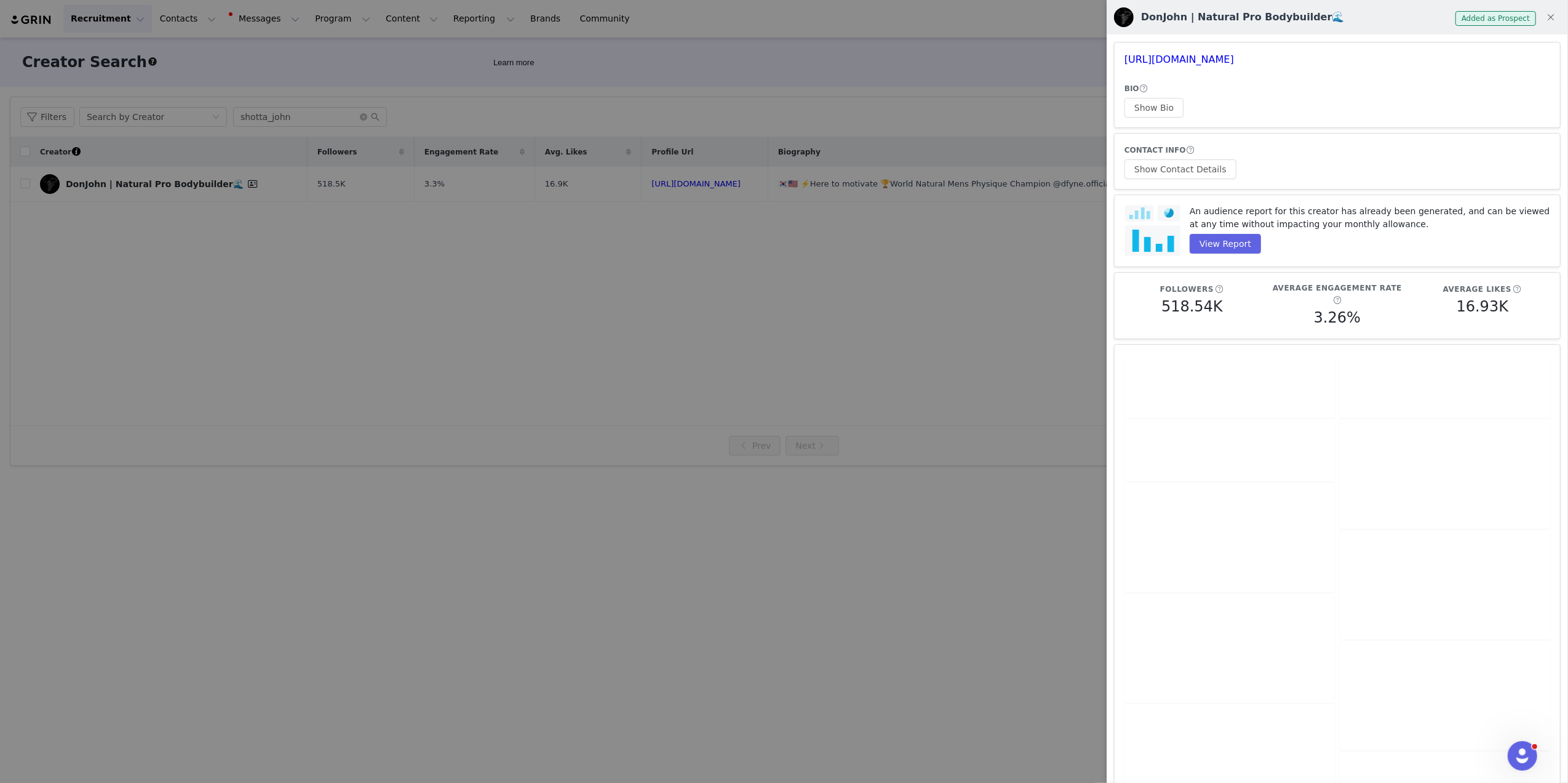
click at [74, 323] on div at bounding box center [784, 391] width 1568 height 783
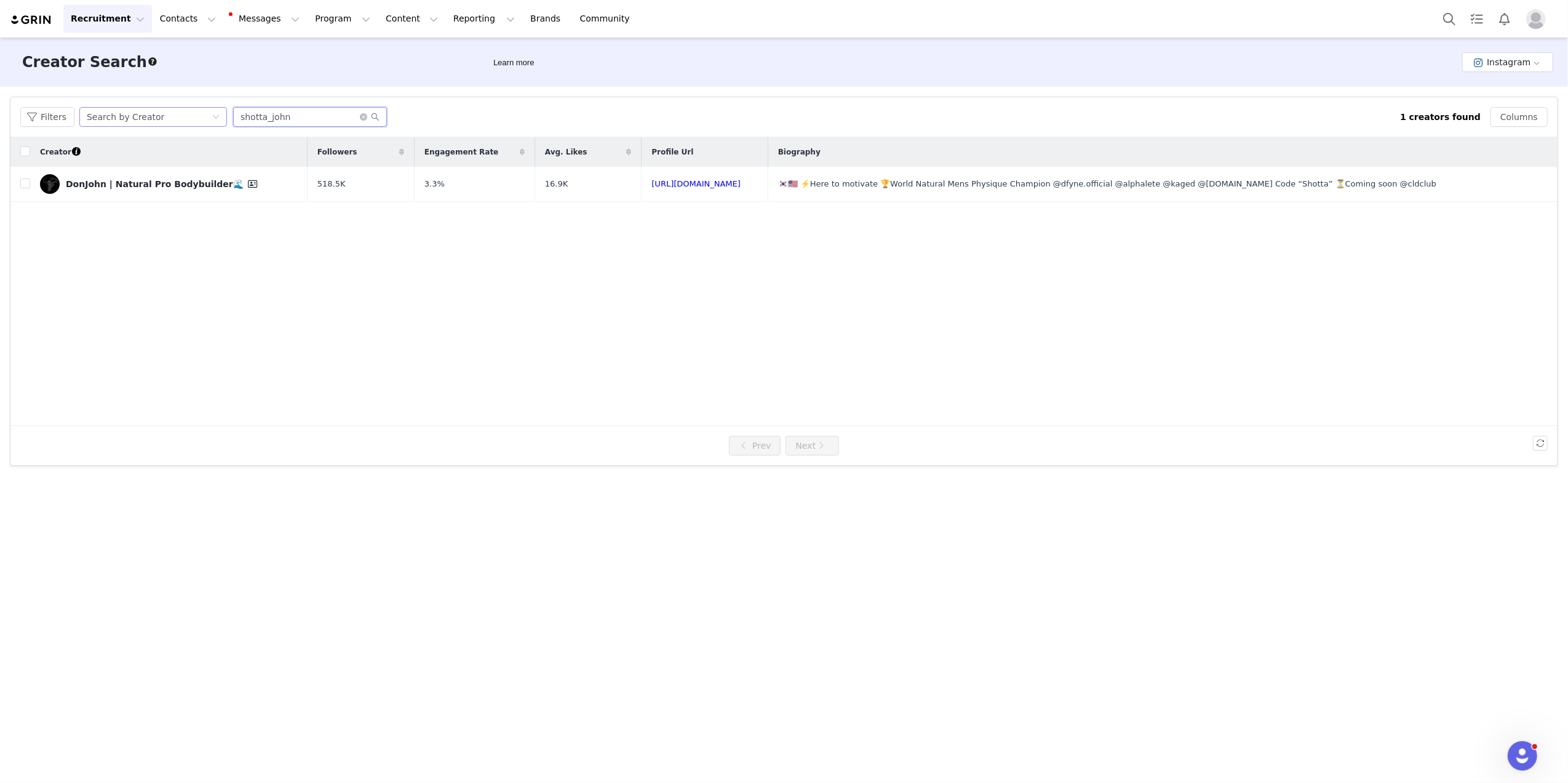
drag, startPoint x: 305, startPoint y: 114, endPoint x: 151, endPoint y: 111, distance: 154.0
click at [151, 111] on div "Filters Search by Creator shotta_john" at bounding box center [710, 117] width 1380 height 20
paste input "noahperlofit"
type input "noahperlofit"
click at [131, 184] on link "[PERSON_NAME]" at bounding box center [153, 185] width 225 height 20
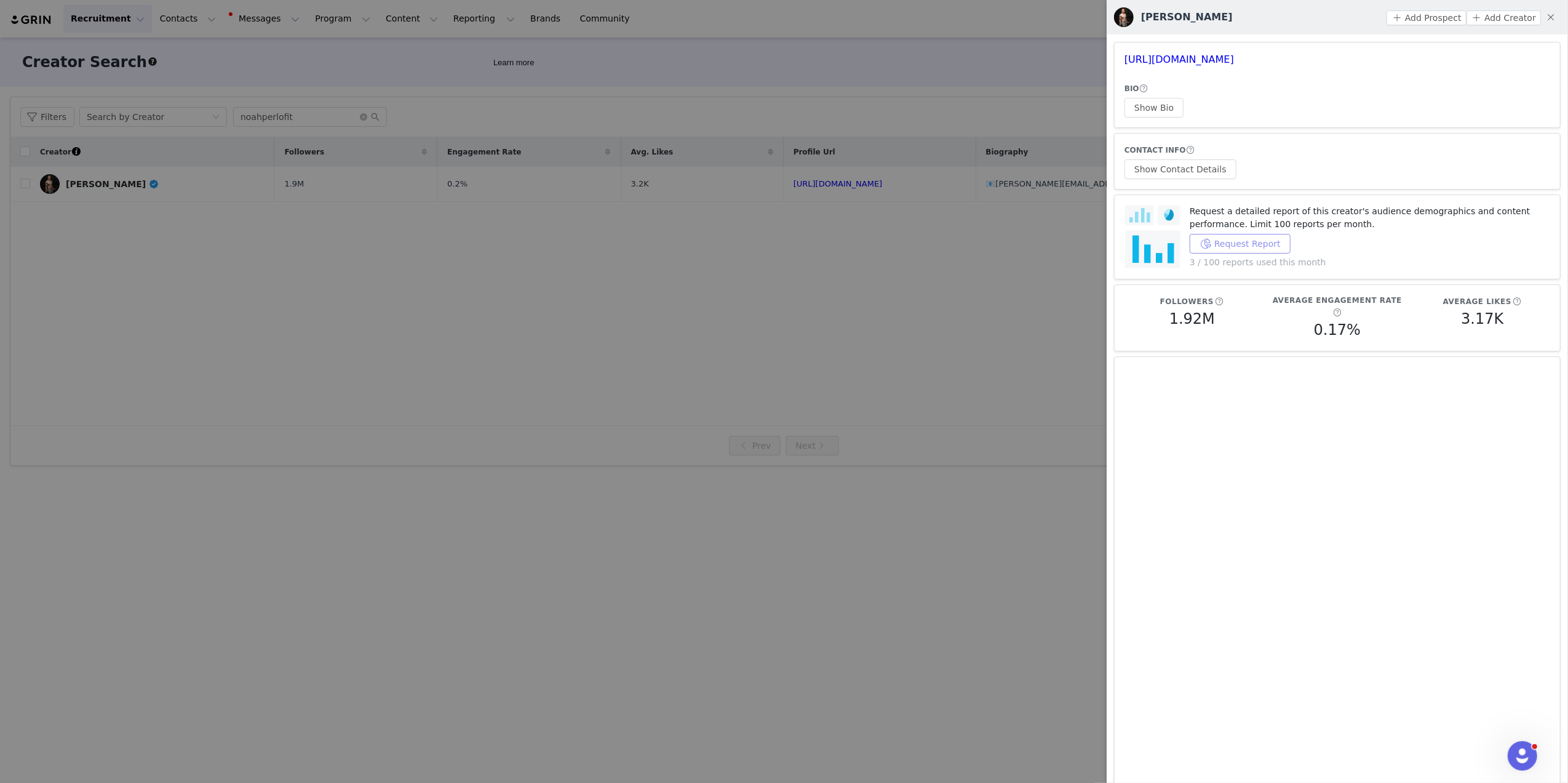
click at [868, 244] on button "Request Report" at bounding box center [1240, 244] width 100 height 20
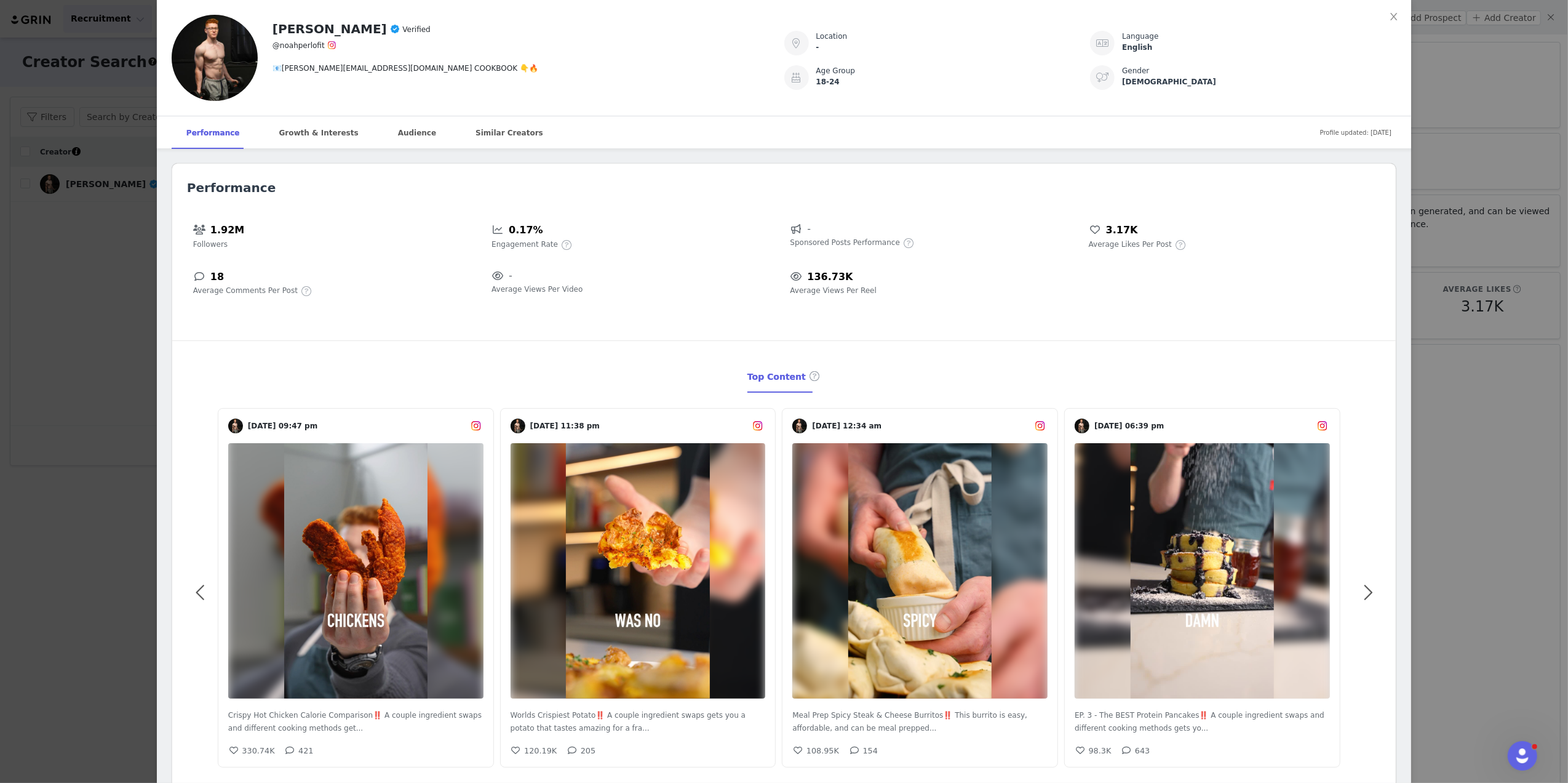
click at [89, 392] on div "[PERSON_NAME] Verified @noahperlofit 📧[PERSON_NAME][EMAIL_ADDRESS][DOMAIN_NAME]…" at bounding box center [784, 391] width 1568 height 783
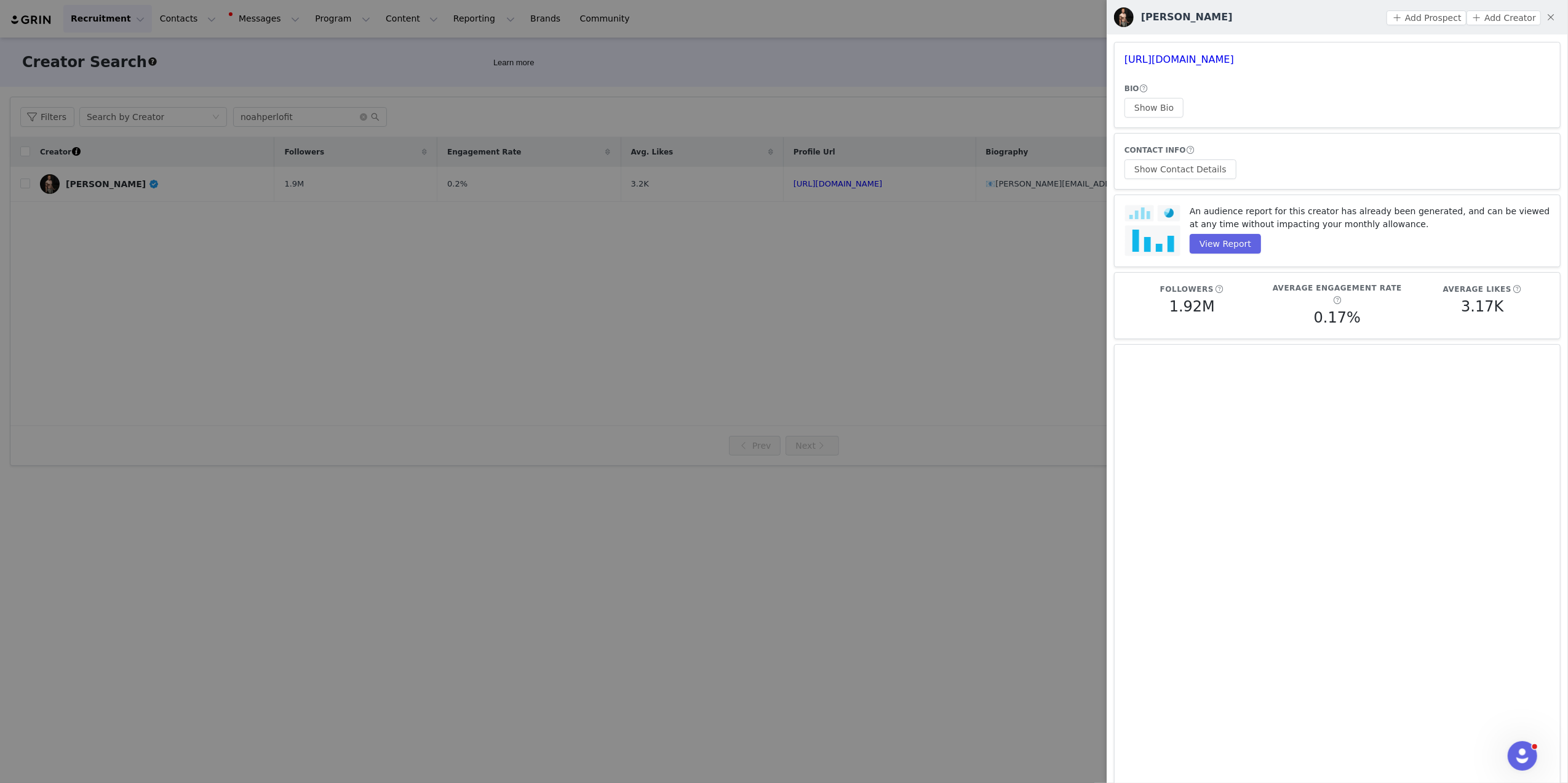
click at [868, 249] on div at bounding box center [784, 391] width 1568 height 783
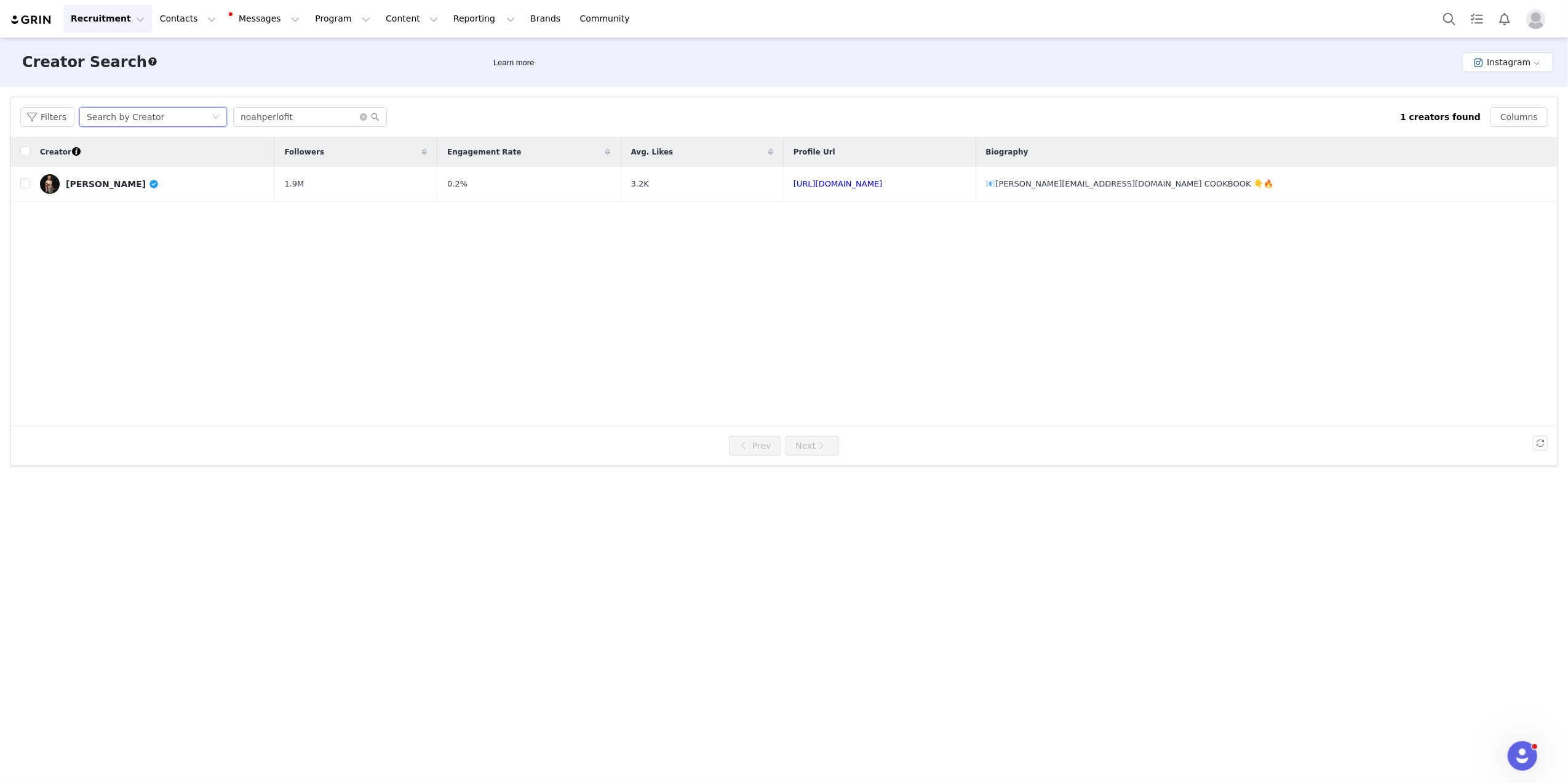
click at [213, 120] on icon "icon: down" at bounding box center [216, 117] width 7 height 7
click at [256, 122] on input "noahperlofit" at bounding box center [310, 117] width 153 height 20
click at [868, 61] on button "Instagram" at bounding box center [1508, 62] width 91 height 20
click at [868, 107] on li "TikTok" at bounding box center [1510, 107] width 86 height 20
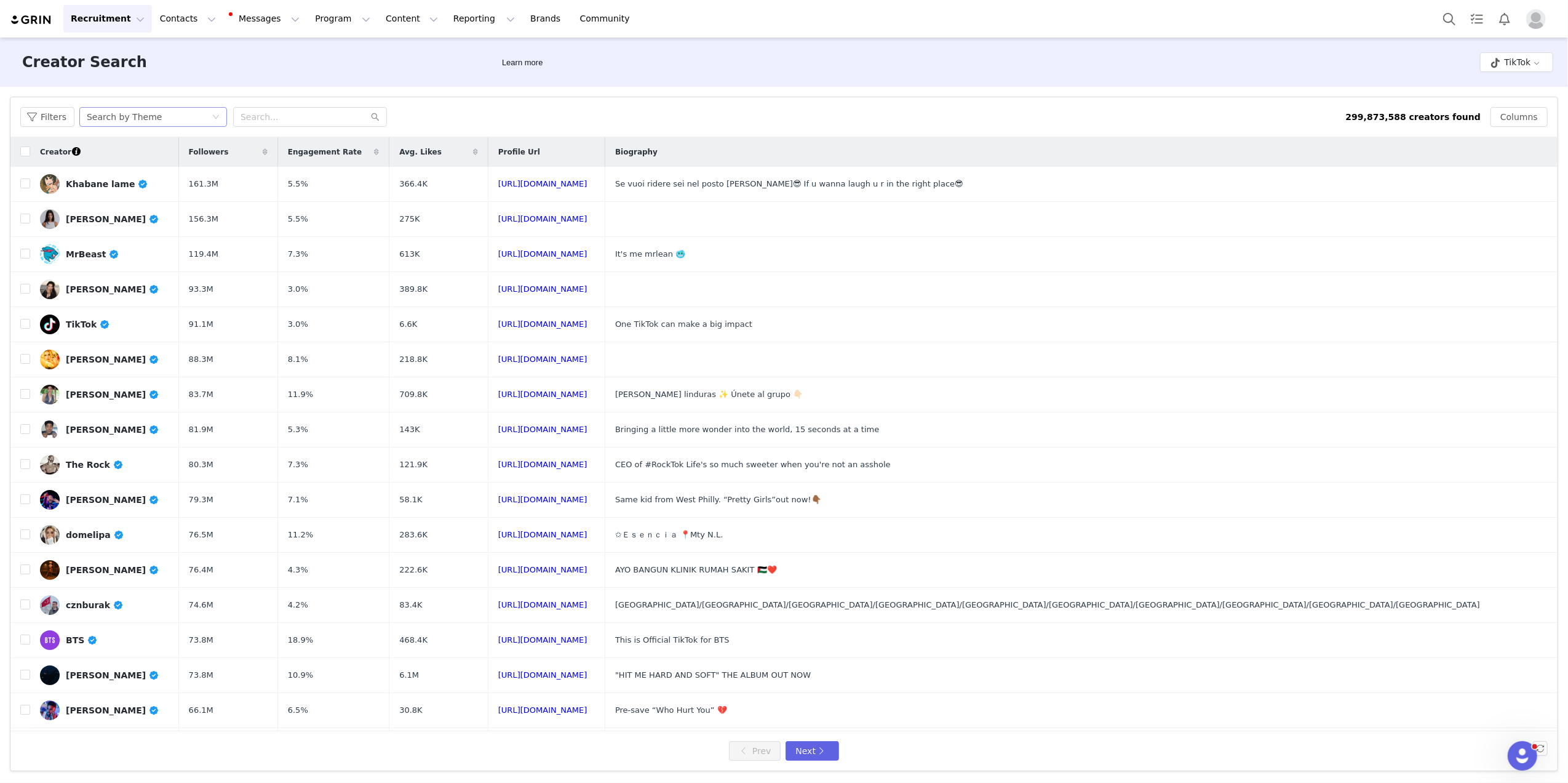
click at [205, 122] on div "Search by Theme" at bounding box center [149, 117] width 125 height 18
click at [165, 156] on li "Search by Creator" at bounding box center [153, 162] width 153 height 20
click at [258, 120] on input "text" at bounding box center [310, 117] width 153 height 20
paste input "noahperlofit"
type input "noahperlofit"
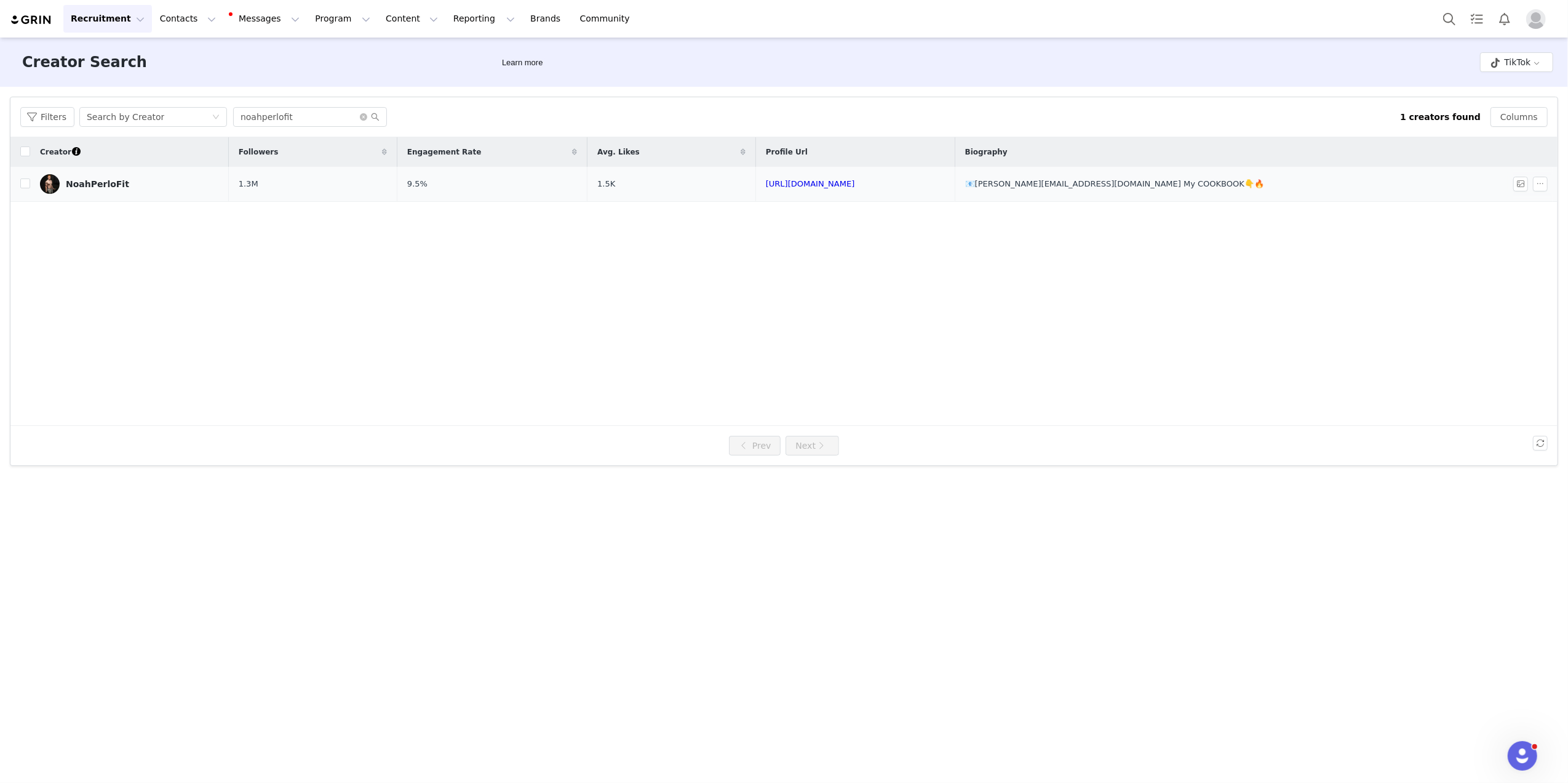
click at [105, 182] on div "NoahPerloFit" at bounding box center [97, 184] width 63 height 10
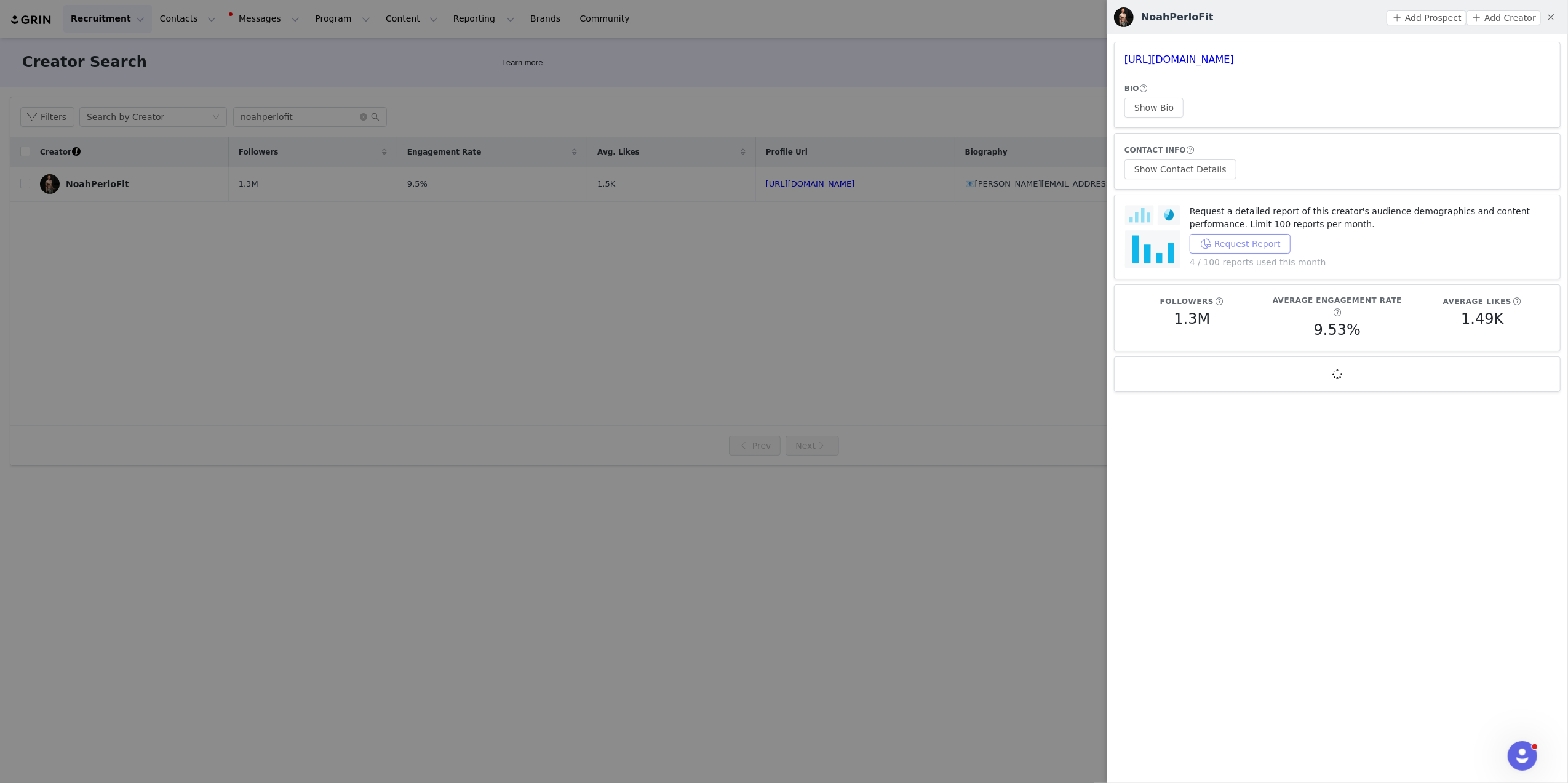
click at [868, 244] on button "Request Report" at bounding box center [1240, 244] width 100 height 20
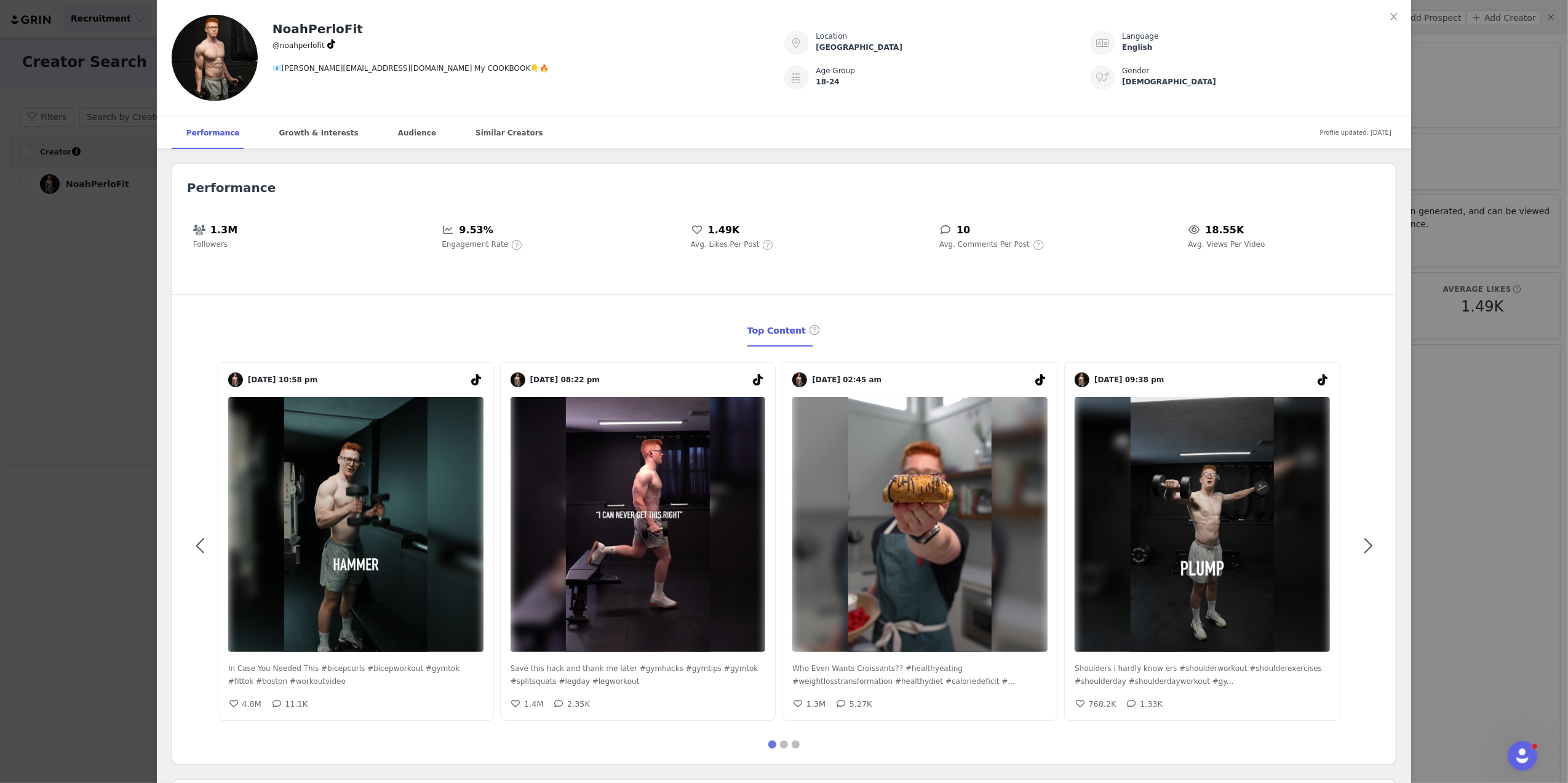
click at [327, 46] on icon at bounding box center [331, 44] width 8 height 9
drag, startPoint x: 323, startPoint y: 46, endPoint x: 279, endPoint y: 49, distance: 44.1
click at [279, 49] on div "NoahPerloFit @noahperlofit 📧[PERSON_NAME][EMAIL_ADDRESS][DOMAIN_NAME] My COOKBO…" at bounding box center [521, 44] width 527 height 59
copy span "noahperlofit"
